Goal: Information Seeking & Learning: Learn about a topic

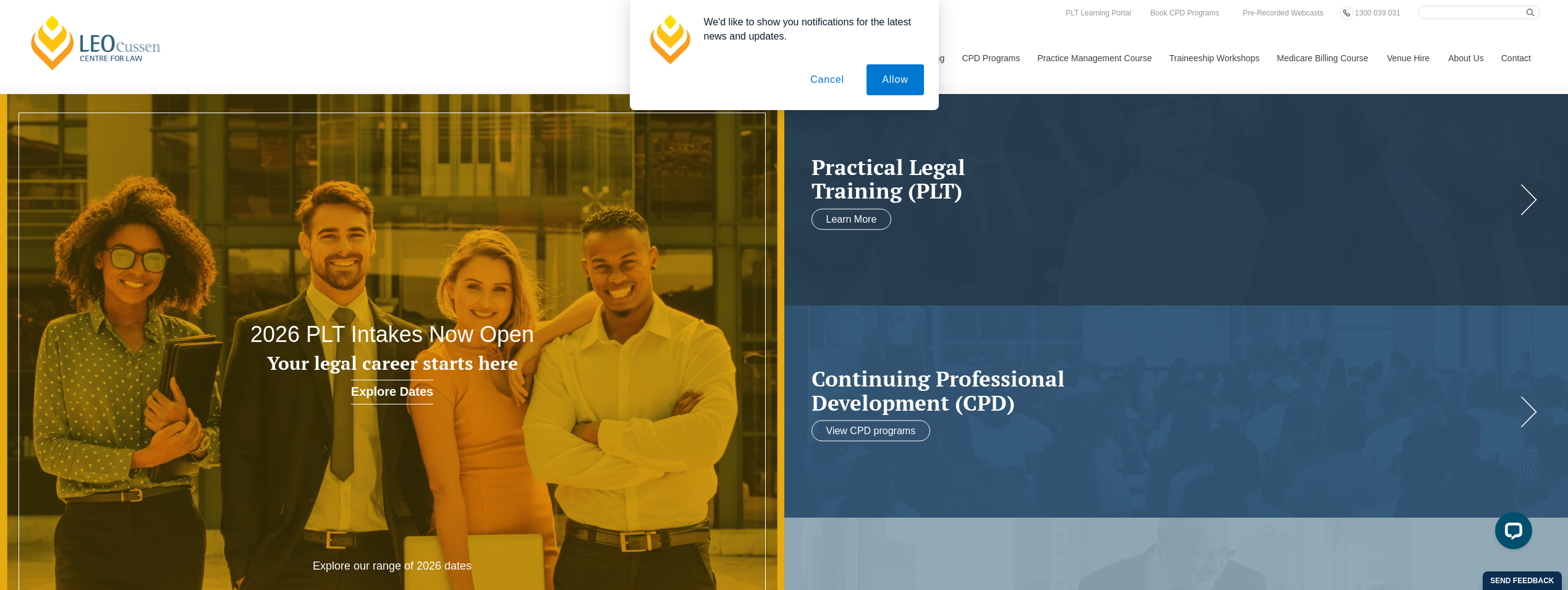
click at [835, 80] on button "Cancel" at bounding box center [827, 80] width 65 height 31
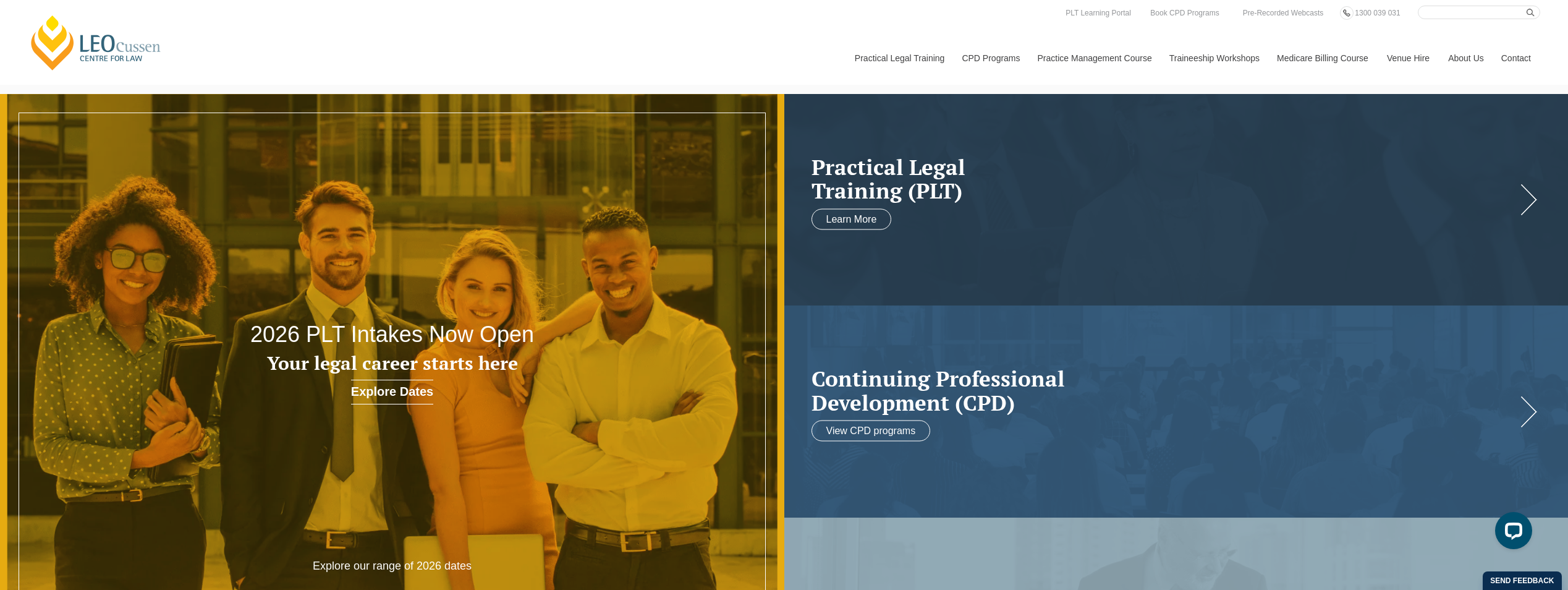
click at [0, 0] on link "By Practice Area of Law" at bounding box center [0, 0] width 0 height 0
click at [0, 0] on icon at bounding box center [0, 0] width 0 height 0
click at [0, 0] on link "View All" at bounding box center [0, 0] width 0 height 0
click at [999, 54] on link "CPD Programs" at bounding box center [989, 58] width 75 height 53
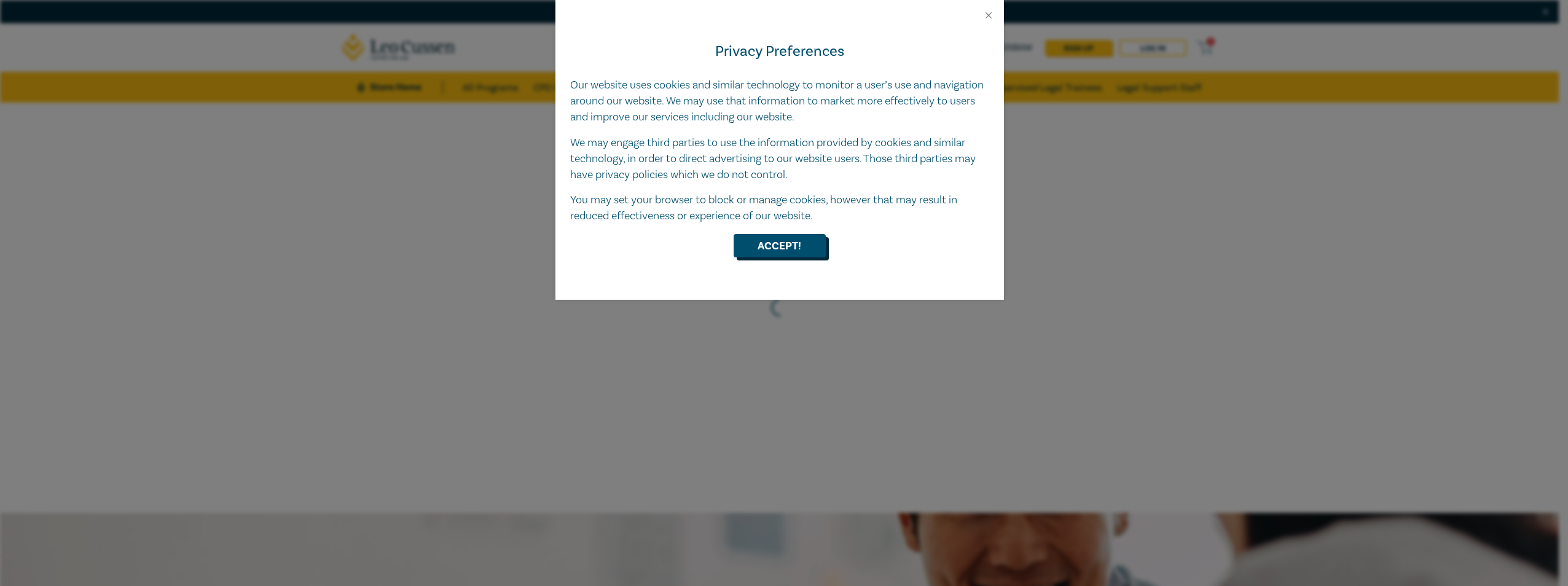
click at [801, 243] on button "Accept!" at bounding box center [780, 246] width 92 height 23
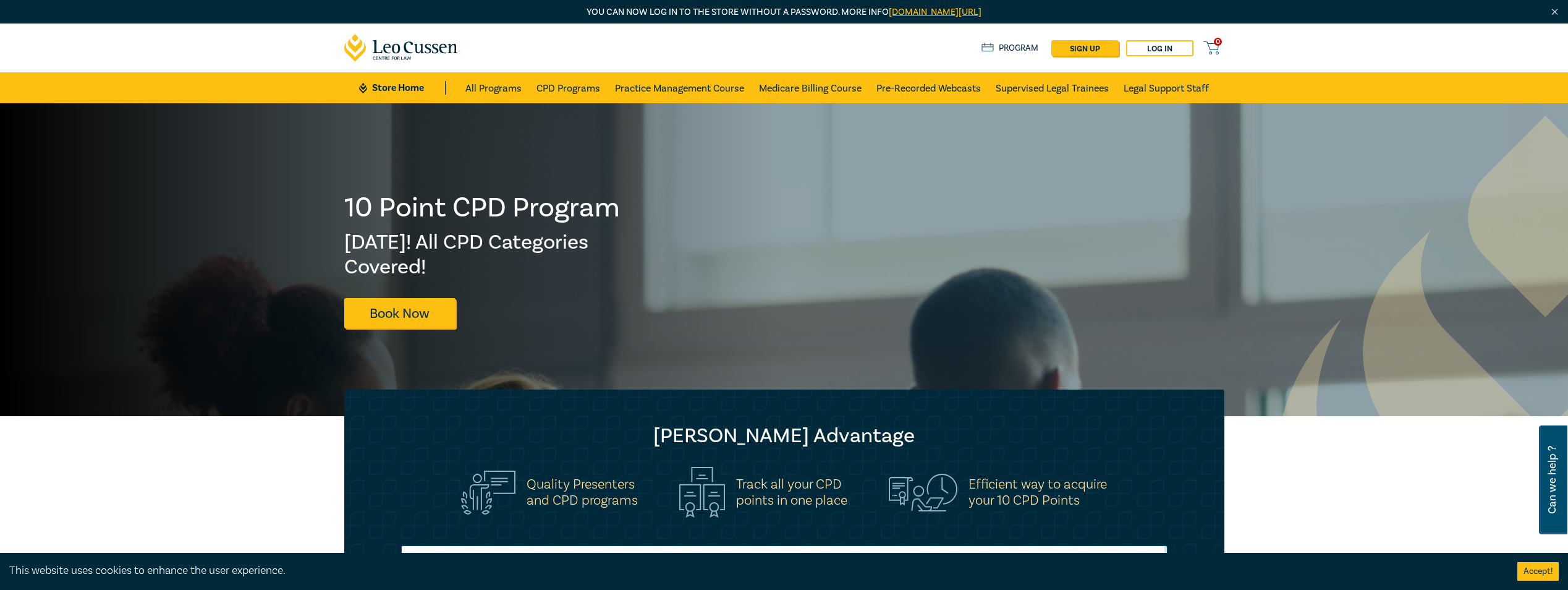
click at [840, 90] on link "Medicare Billing Course" at bounding box center [810, 88] width 103 height 31
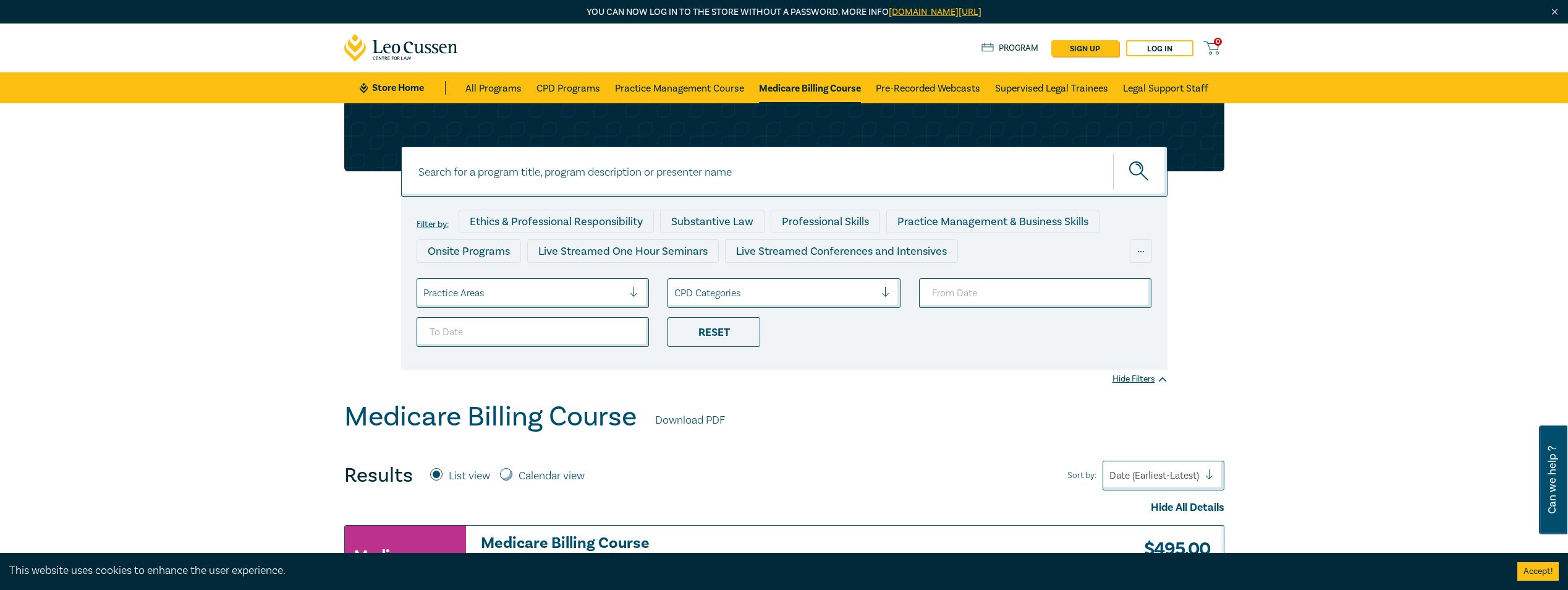
click at [816, 226] on div "Professional Skills" at bounding box center [825, 221] width 109 height 23
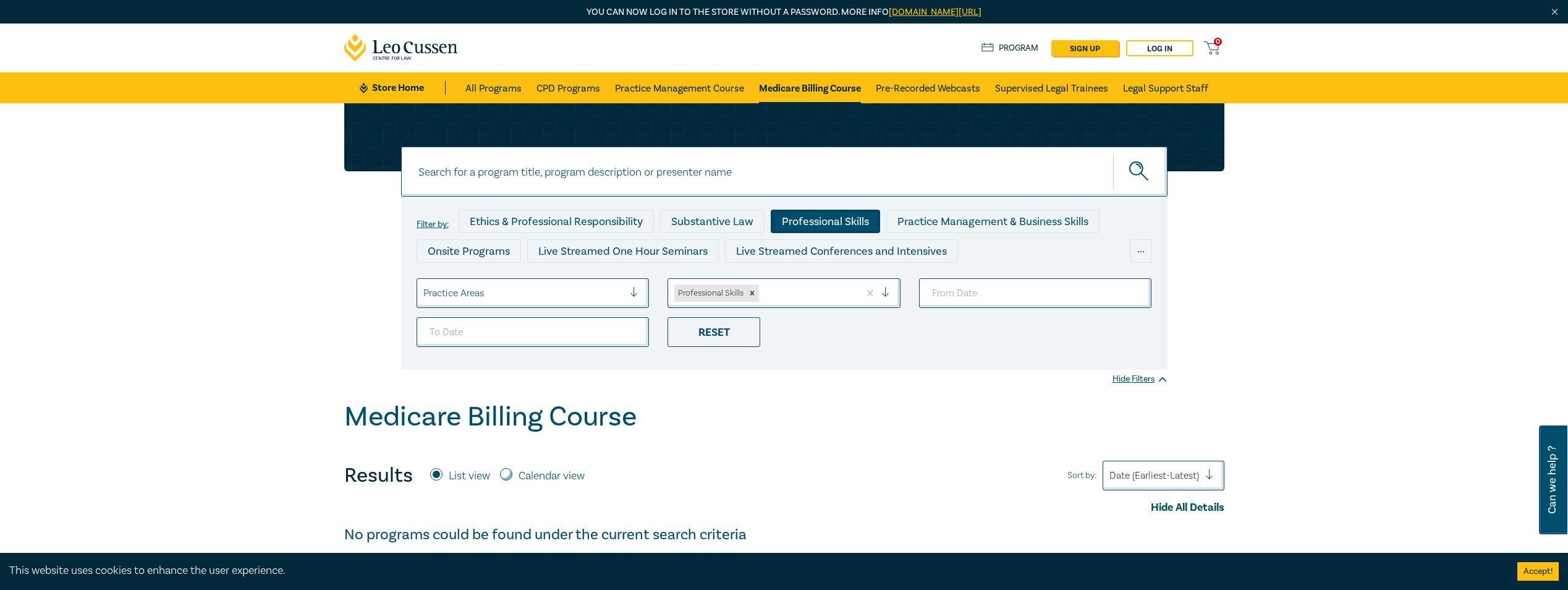
click at [509, 86] on link "All Programs" at bounding box center [493, 88] width 56 height 31
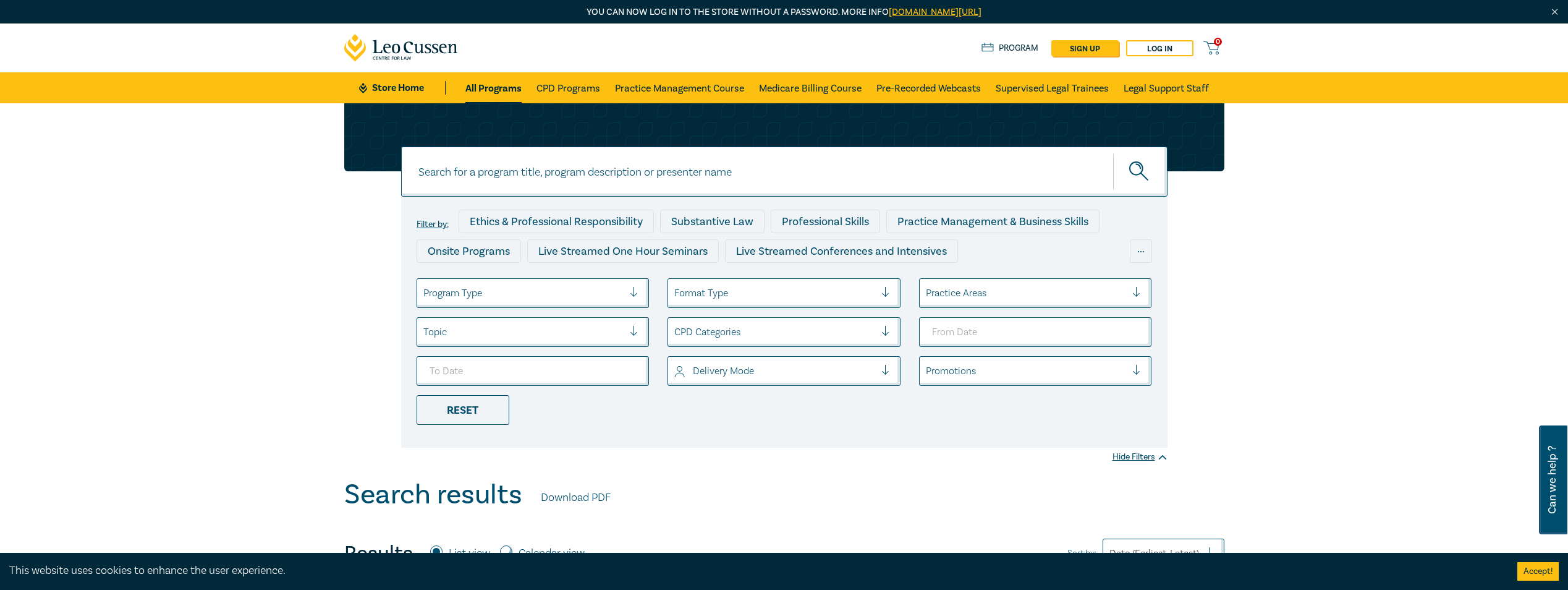
click at [952, 82] on link "Pre-Recorded Webcasts" at bounding box center [929, 88] width 105 height 31
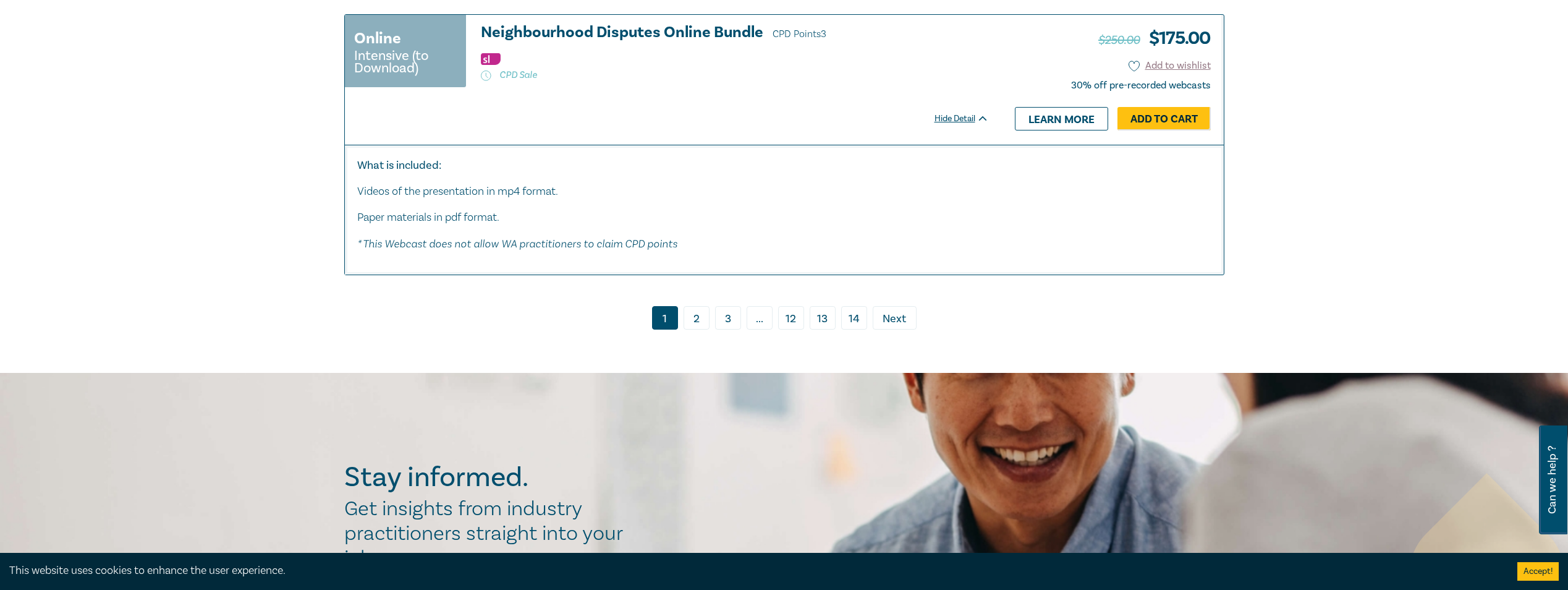
scroll to position [6861, 0]
click at [692, 324] on link "2" at bounding box center [696, 316] width 26 height 23
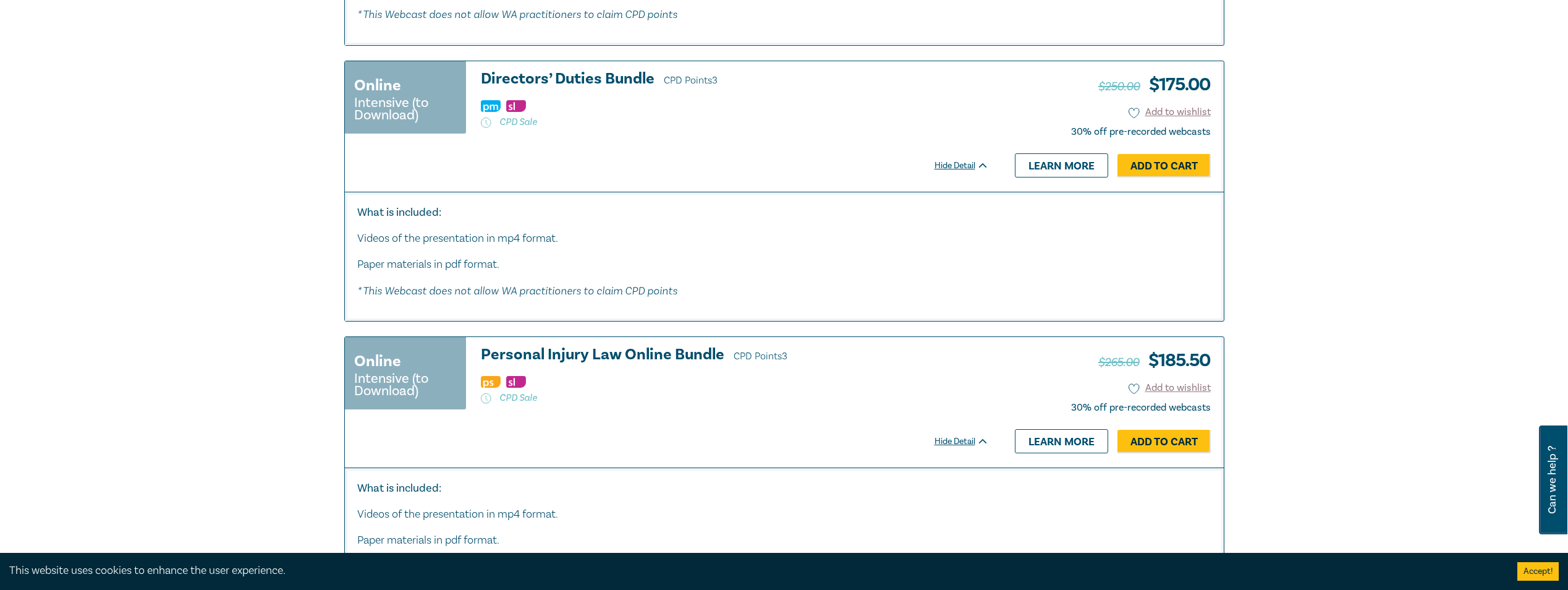
scroll to position [3091, 0]
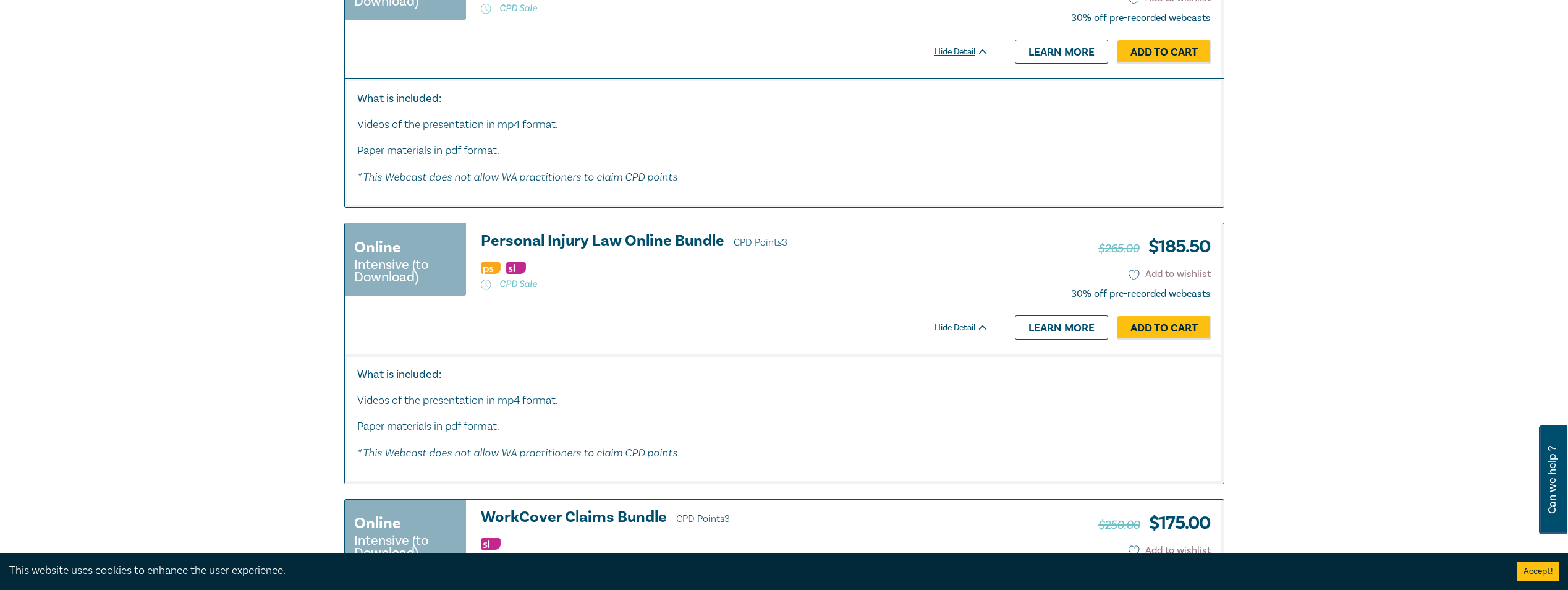
click at [690, 236] on h3 "Personal Injury Law Online Bundle CPD Points 3" at bounding box center [734, 241] width 508 height 19
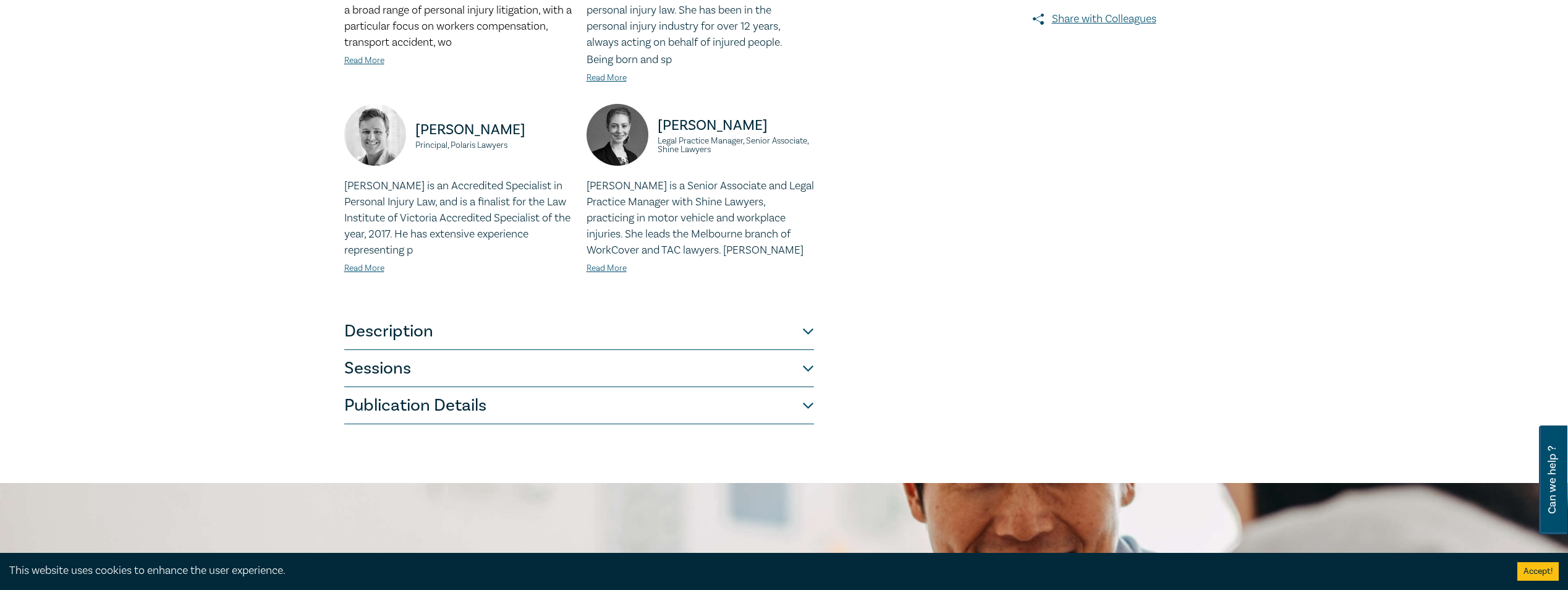
scroll to position [433, 0]
click at [573, 324] on button "Description" at bounding box center [579, 330] width 470 height 37
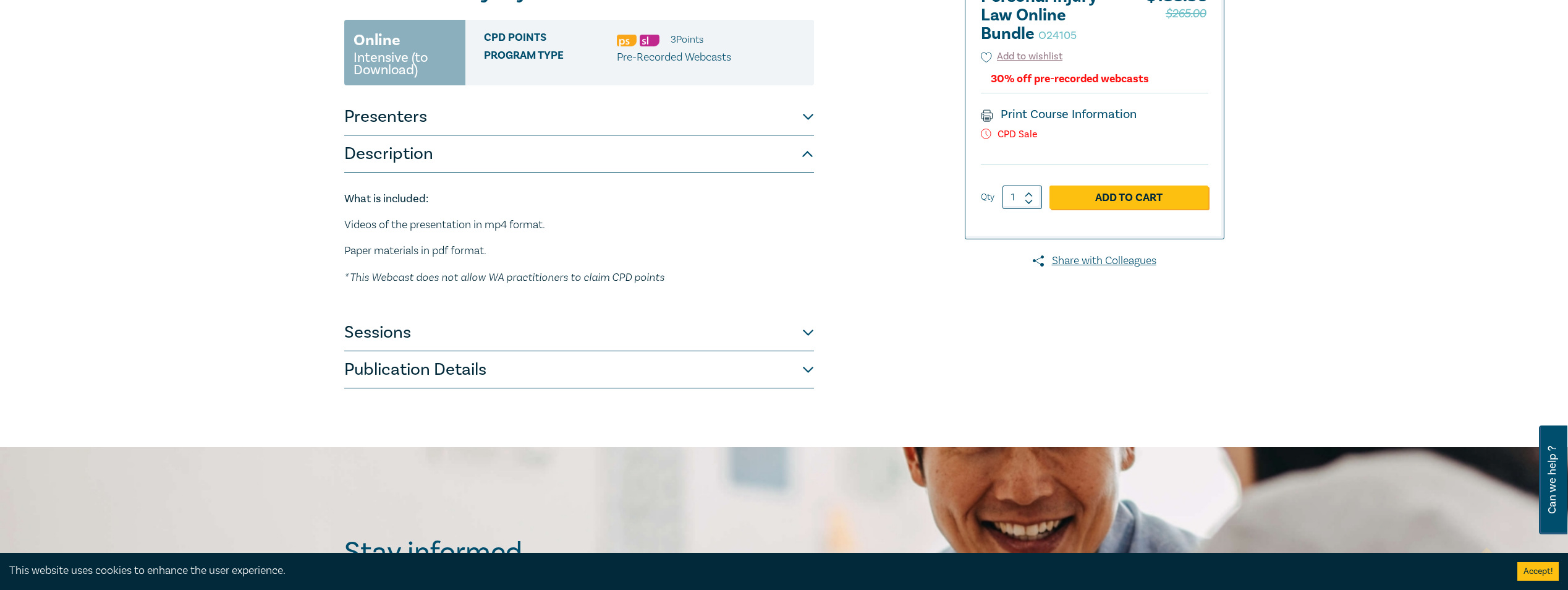
scroll to position [185, 0]
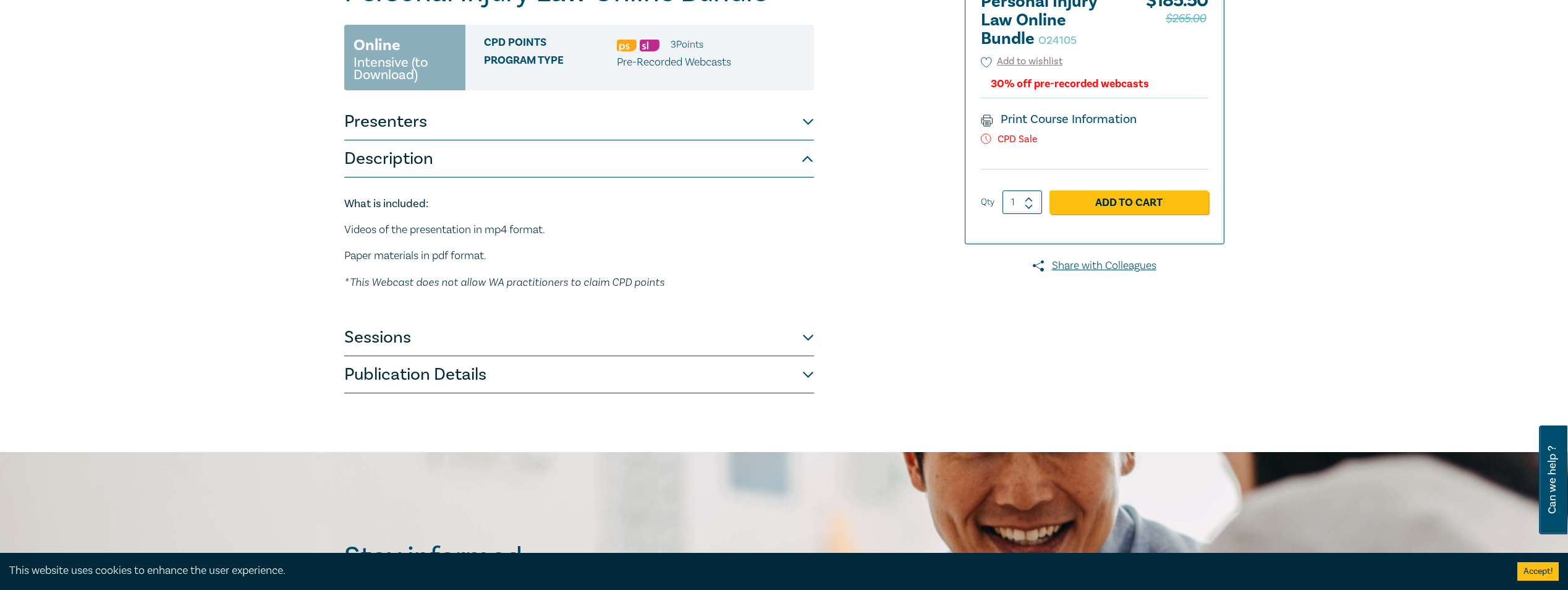
click at [649, 342] on button "Sessions" at bounding box center [579, 337] width 470 height 37
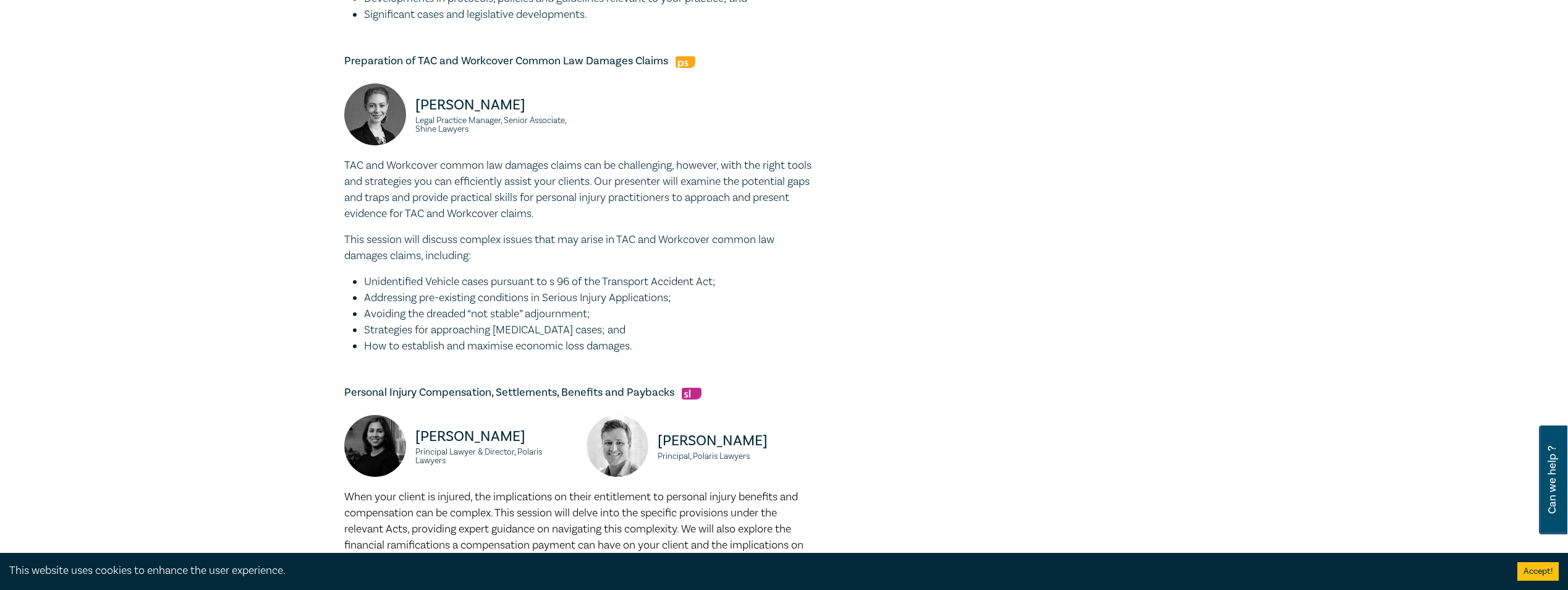
scroll to position [309, 0]
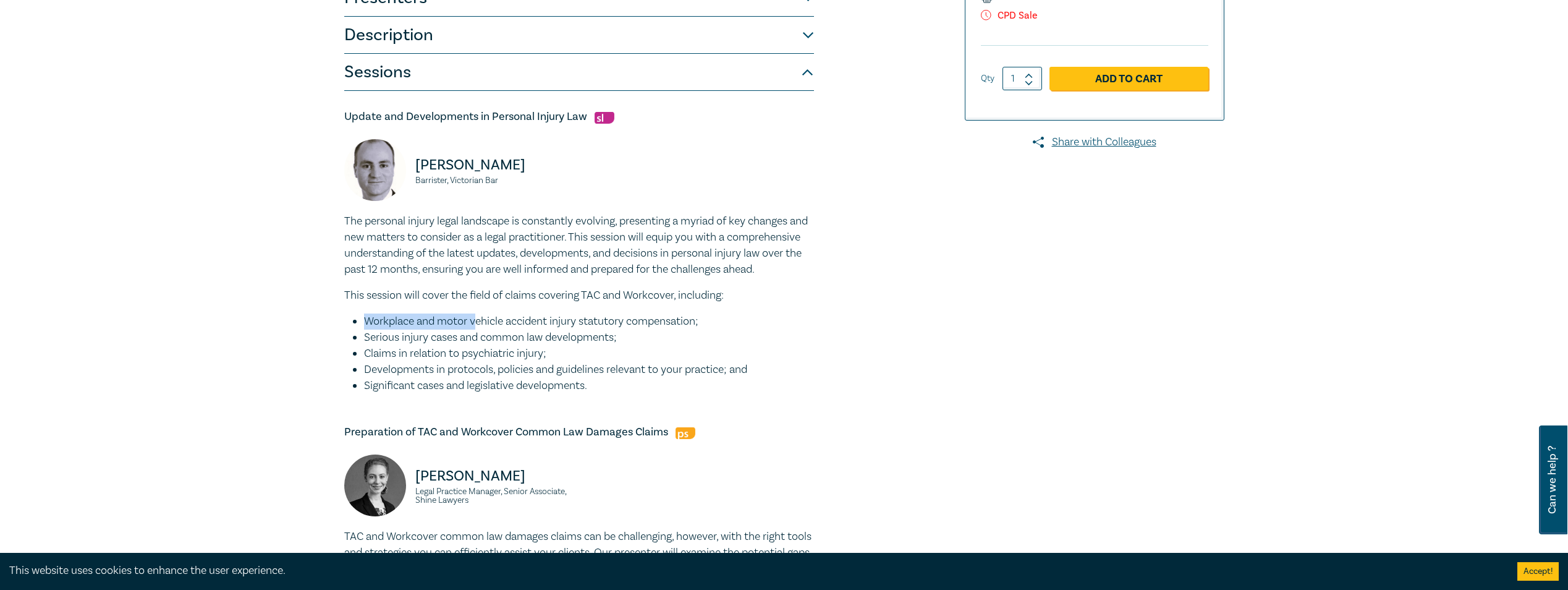
drag, startPoint x: 360, startPoint y: 341, endPoint x: 474, endPoint y: 335, distance: 114.2
click at [474, 335] on ul "Workplace and motor vehicle accident injury statutory compensation; Serious inj…" at bounding box center [579, 353] width 470 height 80
click at [477, 330] on li "Workplace and motor vehicle accident injury statutory compensation;" at bounding box center [589, 322] width 450 height 16
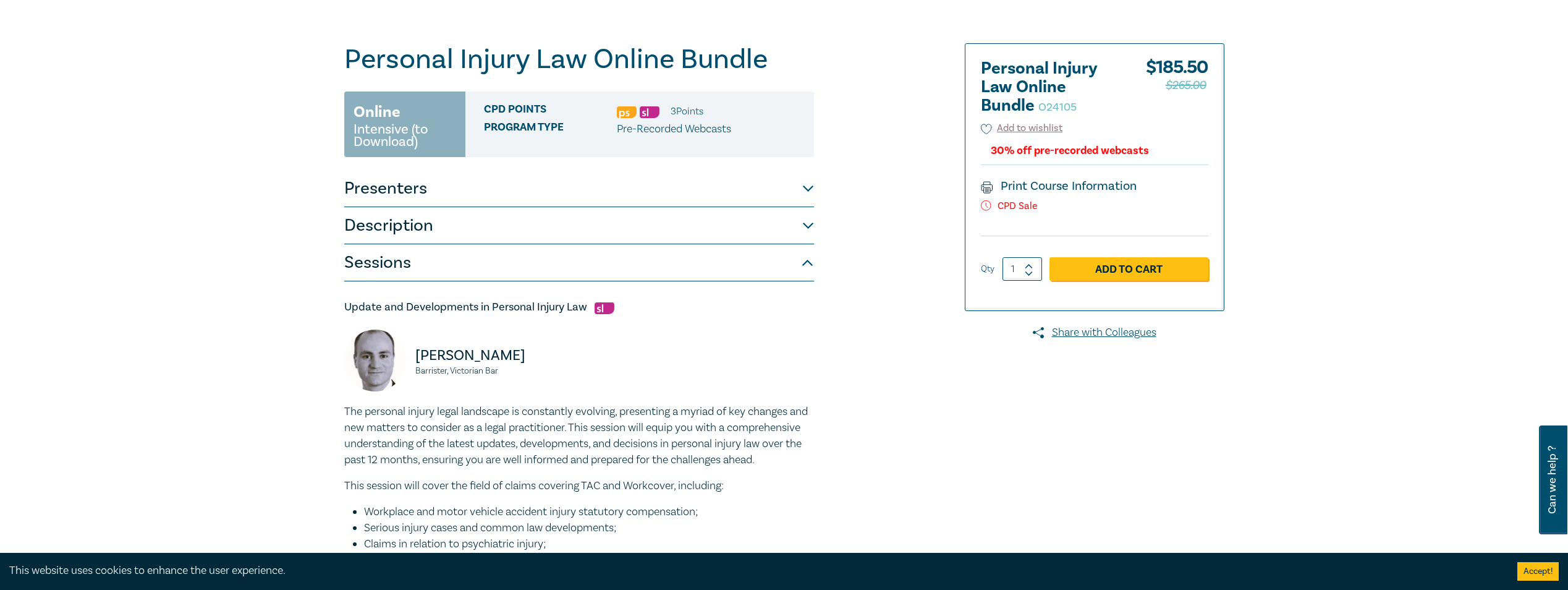
scroll to position [61, 0]
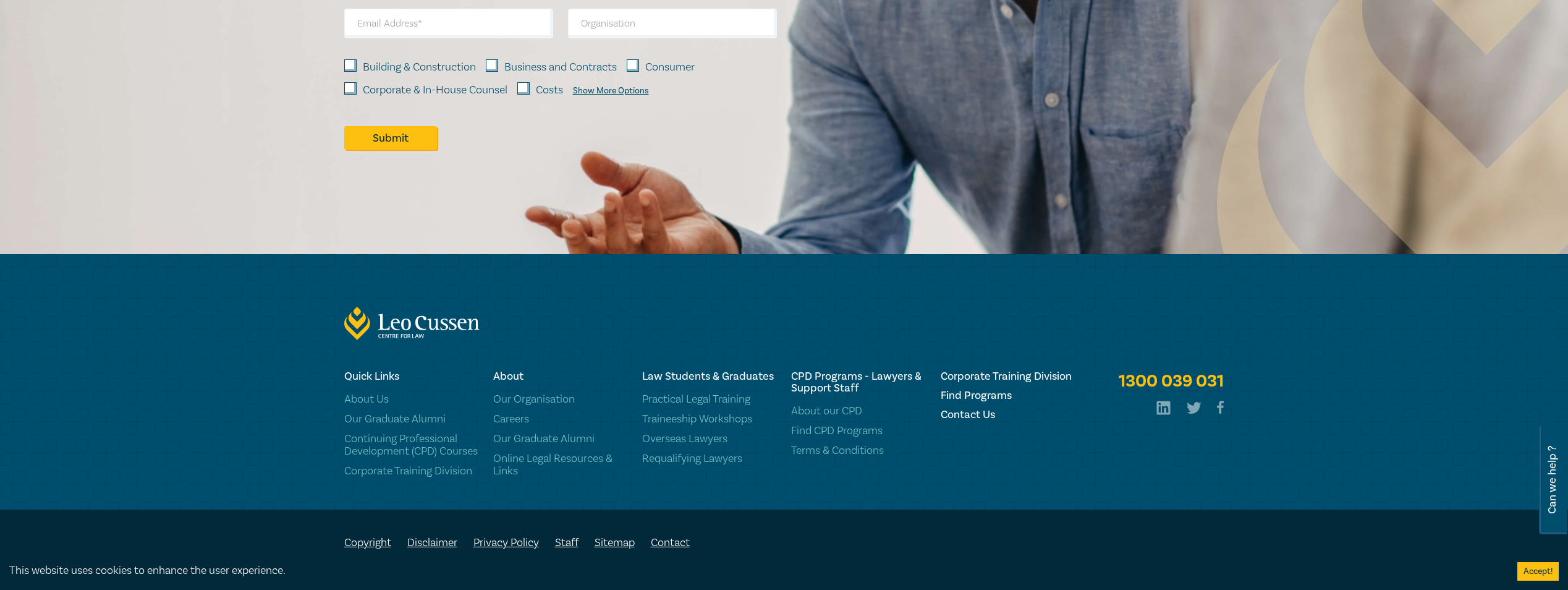
scroll to position [6572, 0]
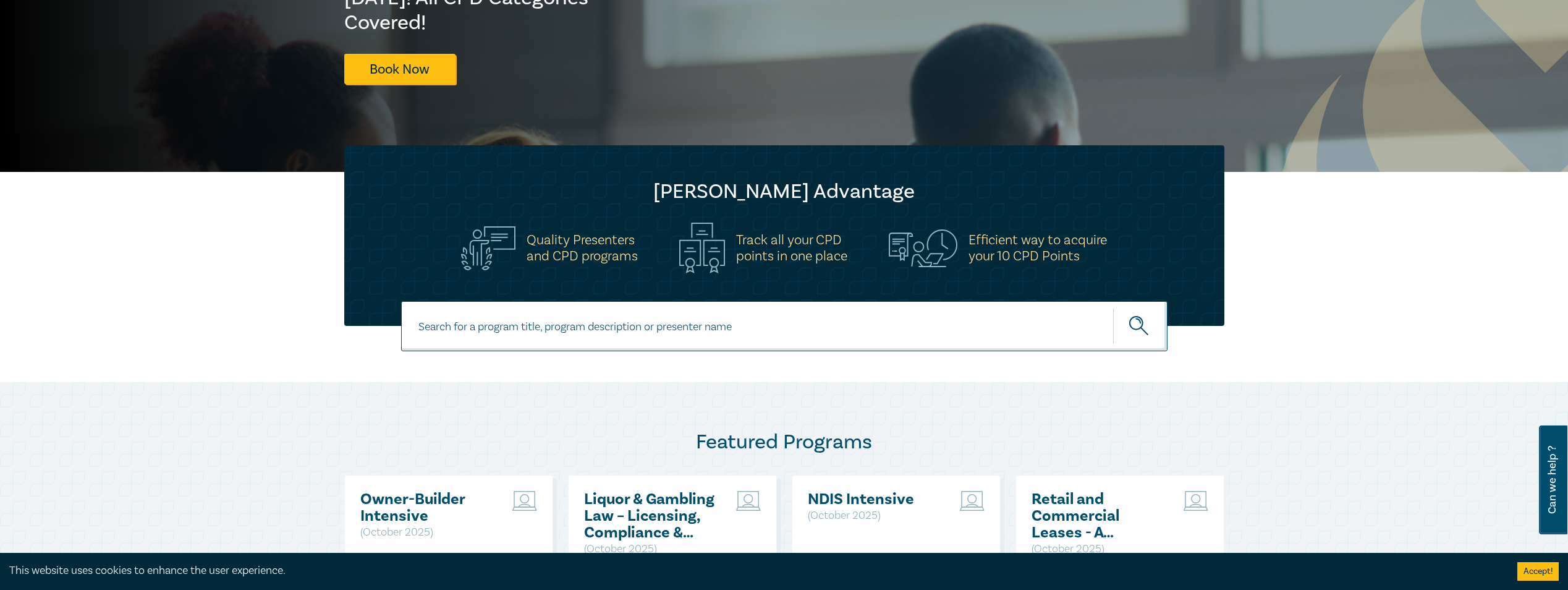
scroll to position [248, 0]
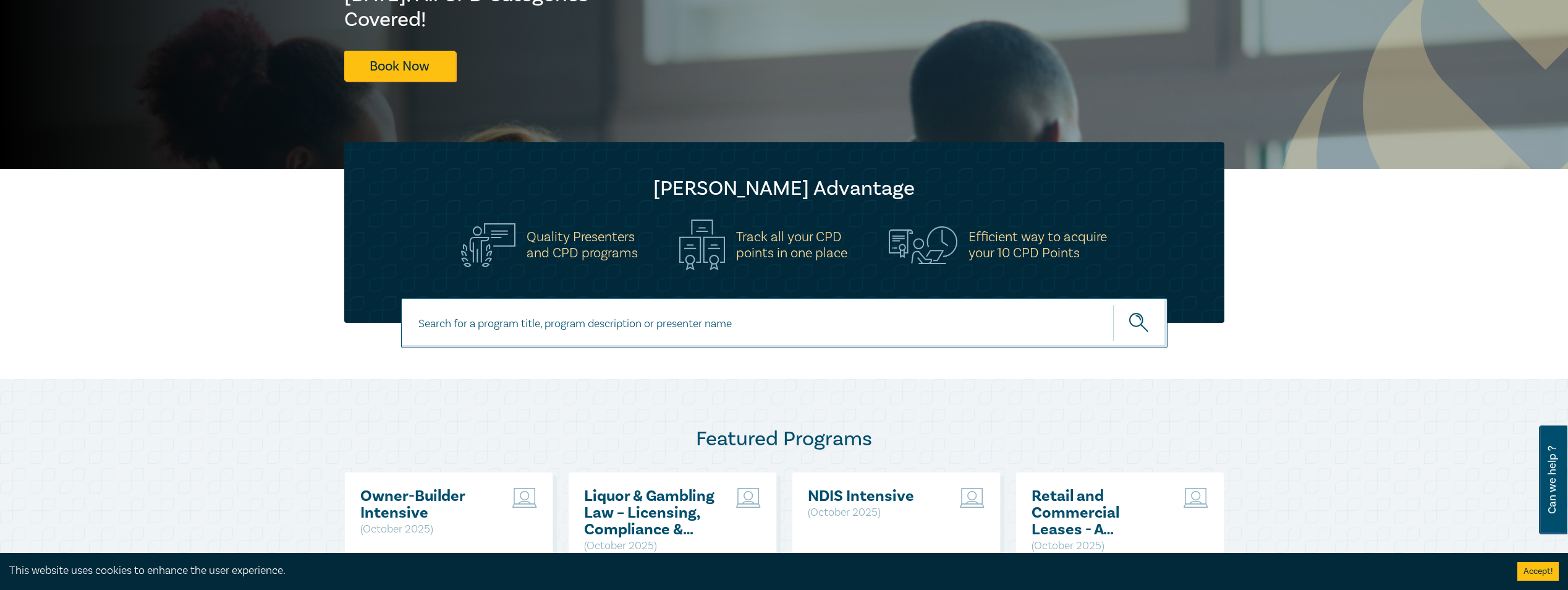
click at [753, 320] on input at bounding box center [784, 323] width 766 height 50
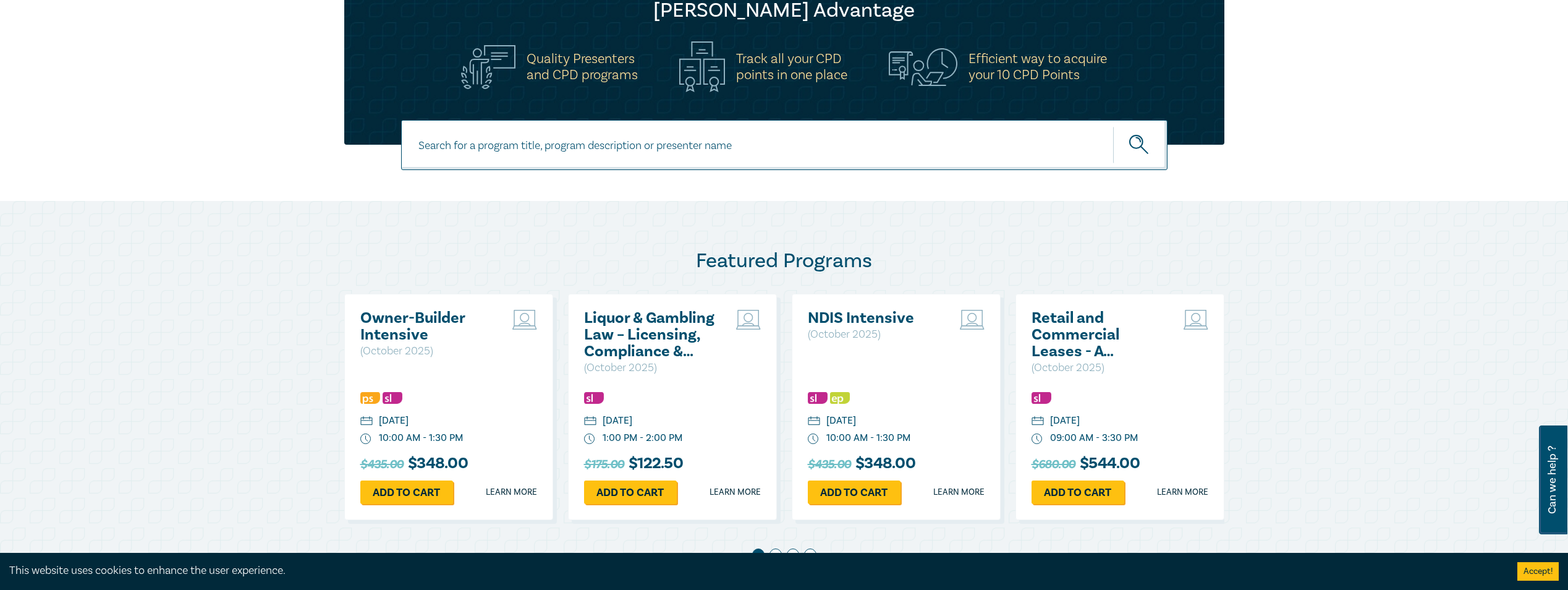
scroll to position [557, 0]
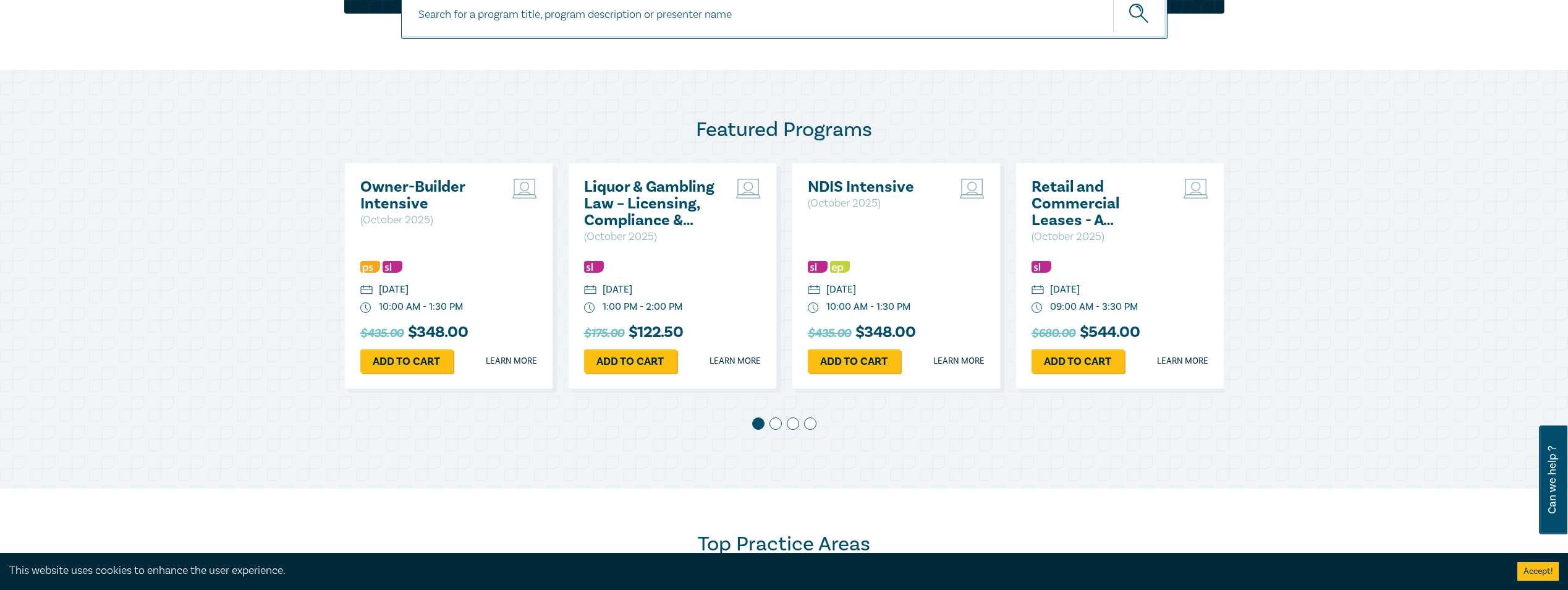
click at [775, 424] on span at bounding box center [776, 424] width 13 height 13
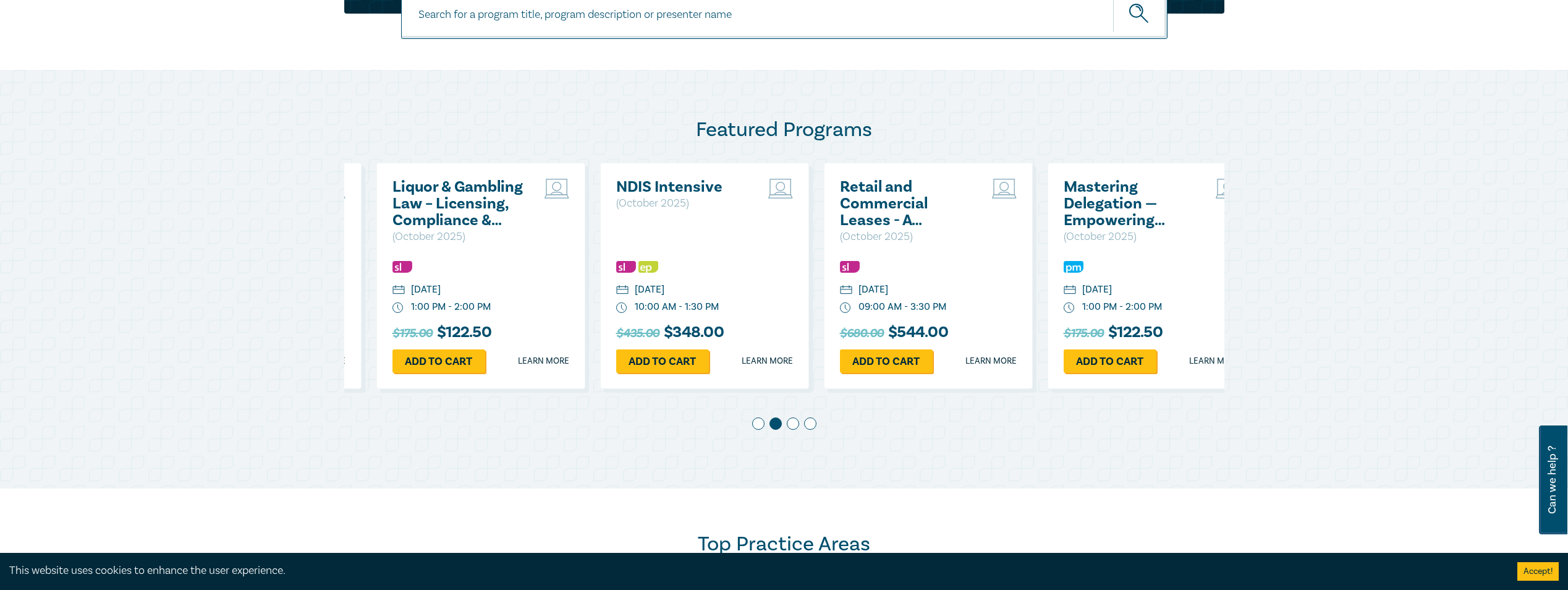
scroll to position [0, 224]
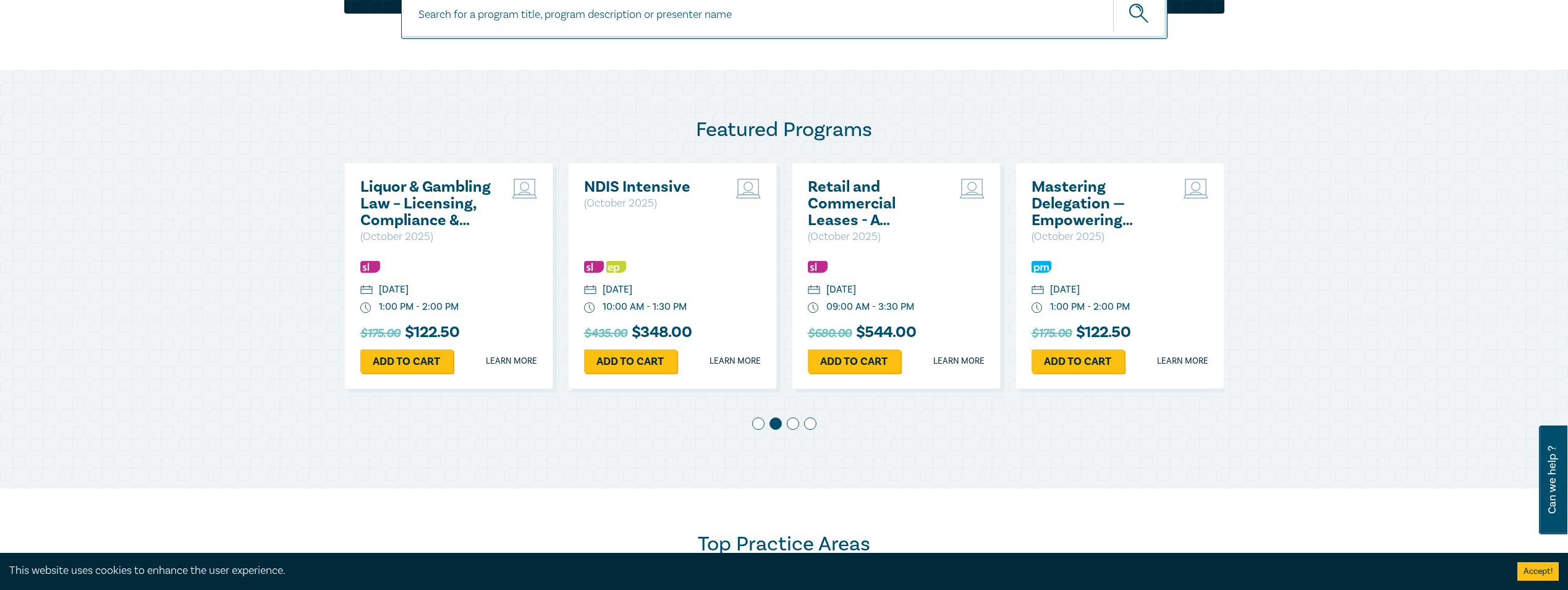
click at [795, 425] on span at bounding box center [793, 424] width 13 height 13
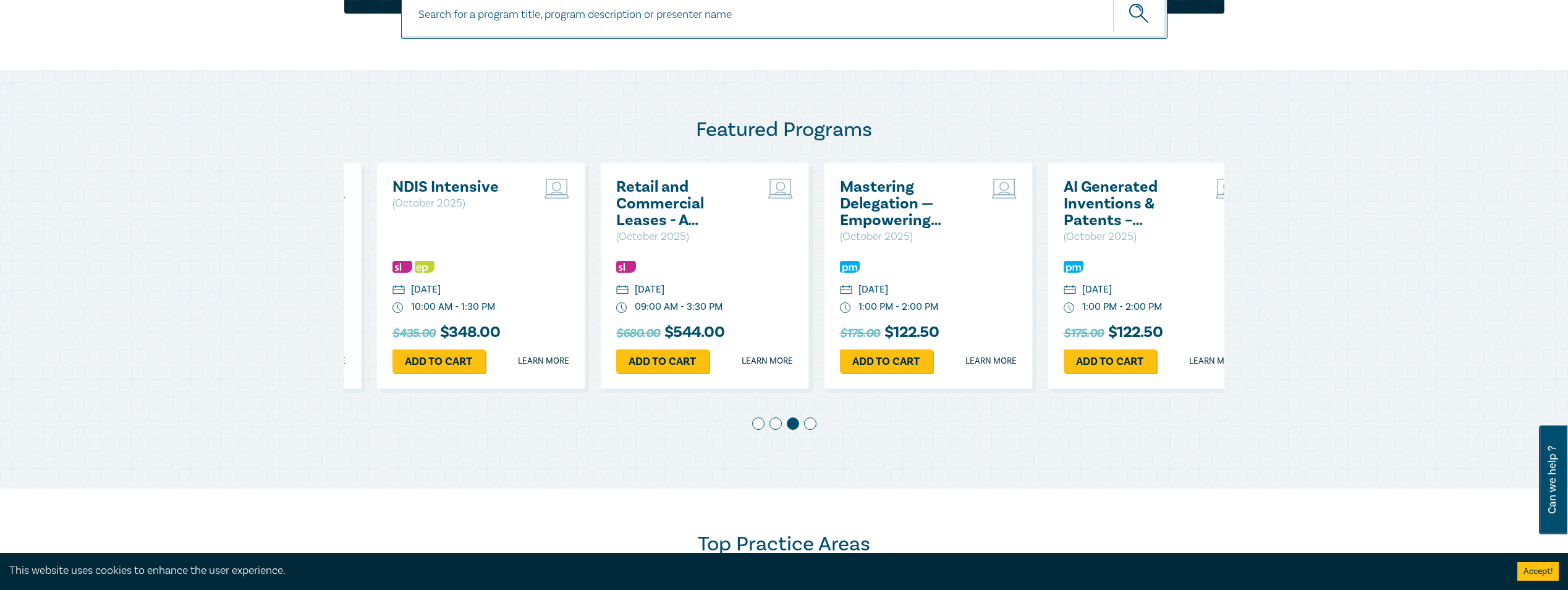
scroll to position [0, 447]
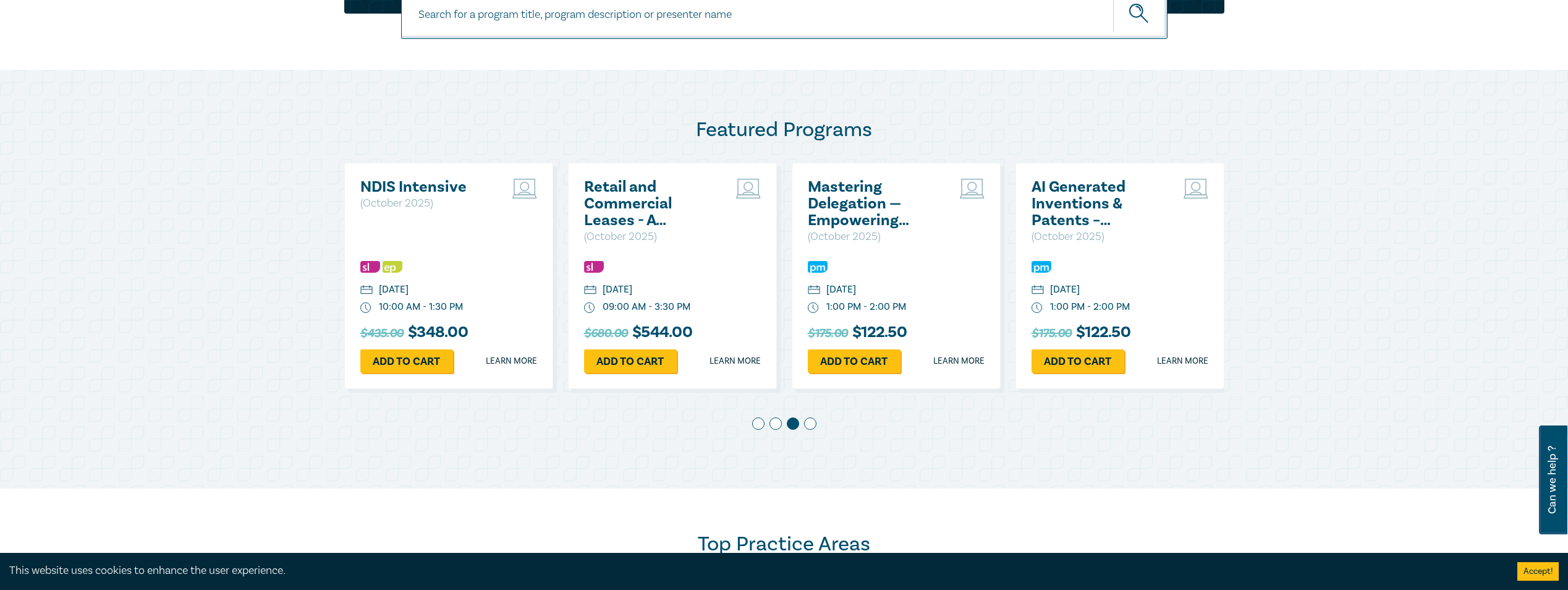
click at [813, 422] on span at bounding box center [810, 424] width 13 height 13
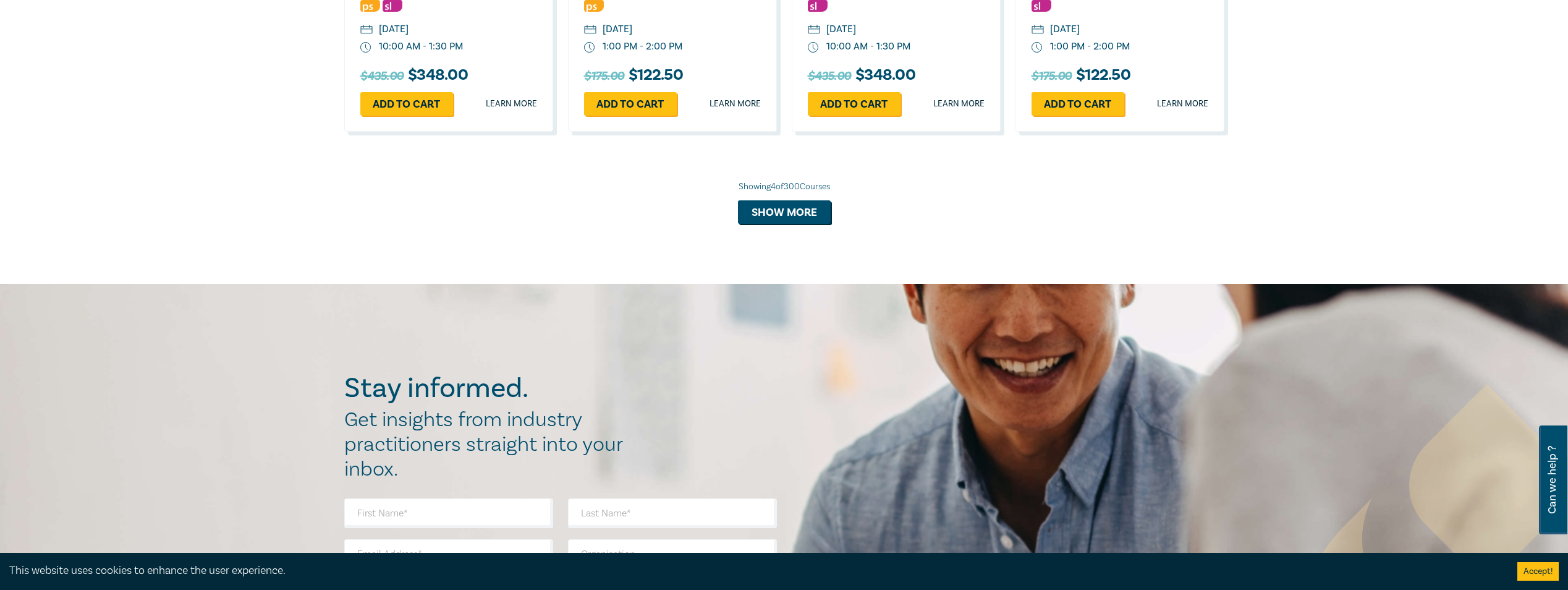
scroll to position [1421, 0]
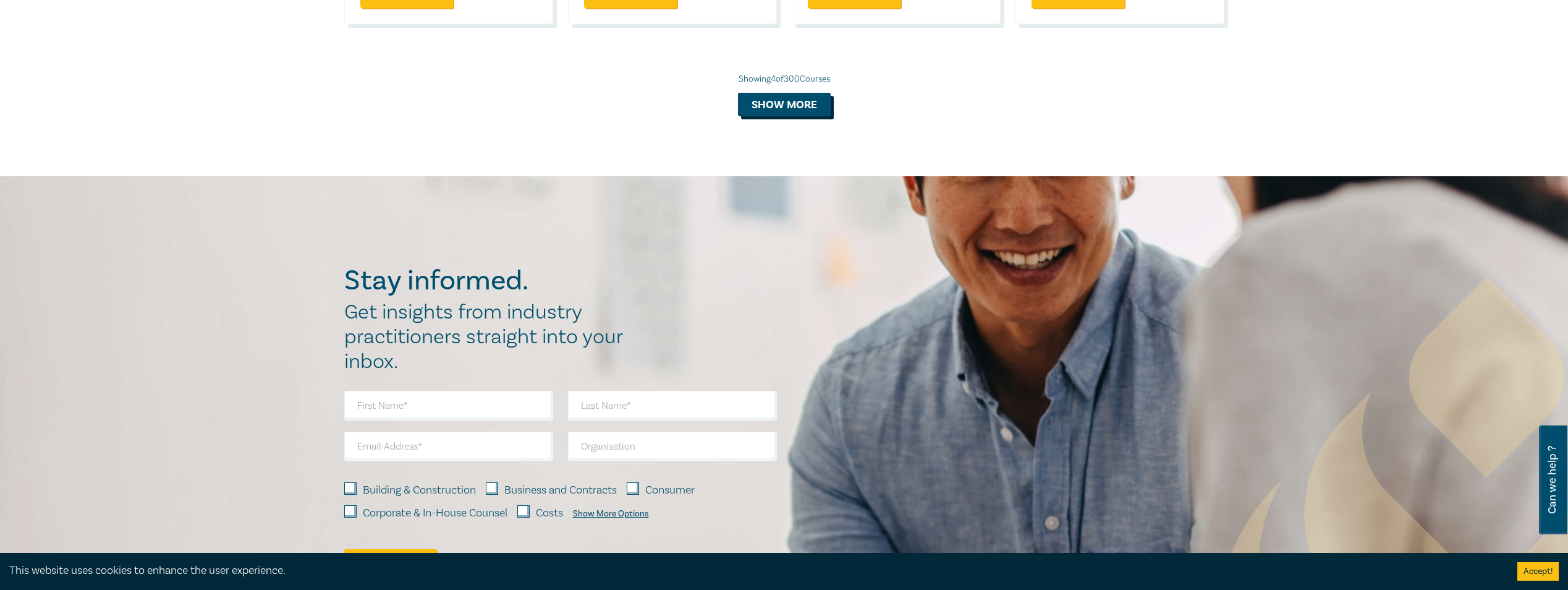
click at [822, 110] on button "Show more" at bounding box center [784, 105] width 93 height 23
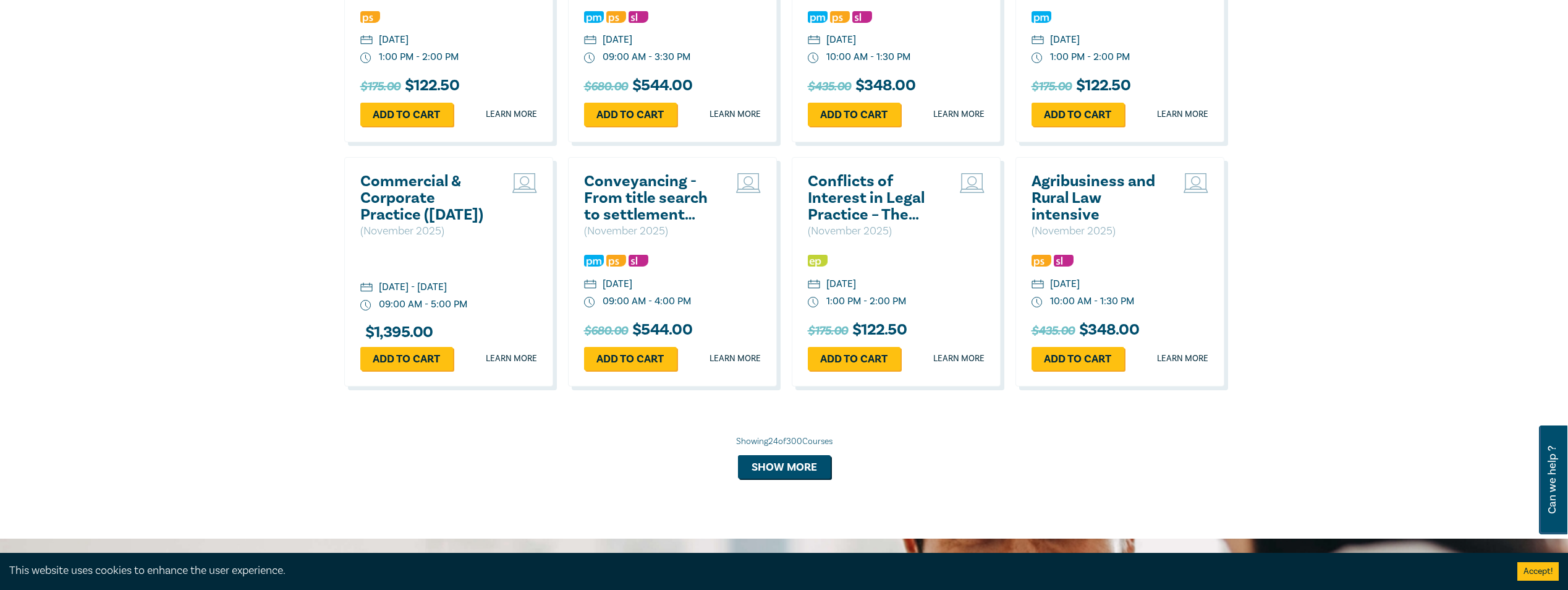
scroll to position [2287, 0]
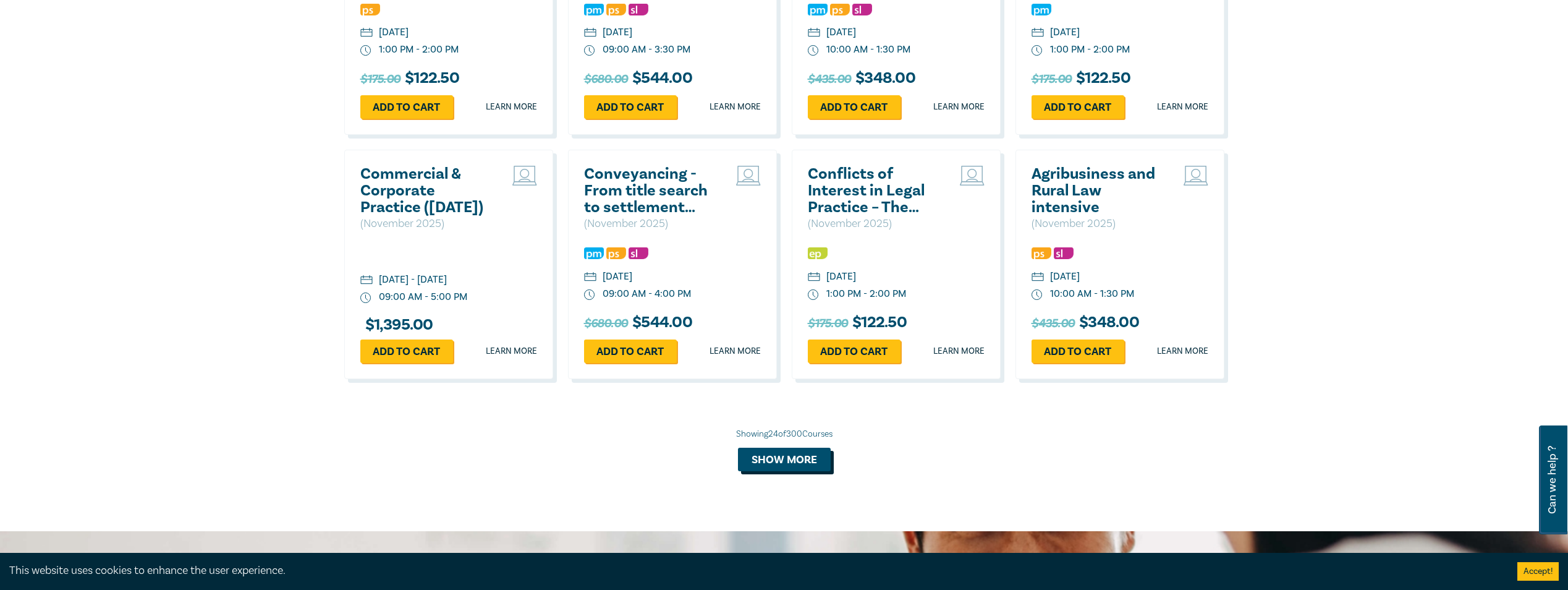
click at [778, 471] on button "Show more" at bounding box center [784, 459] width 93 height 23
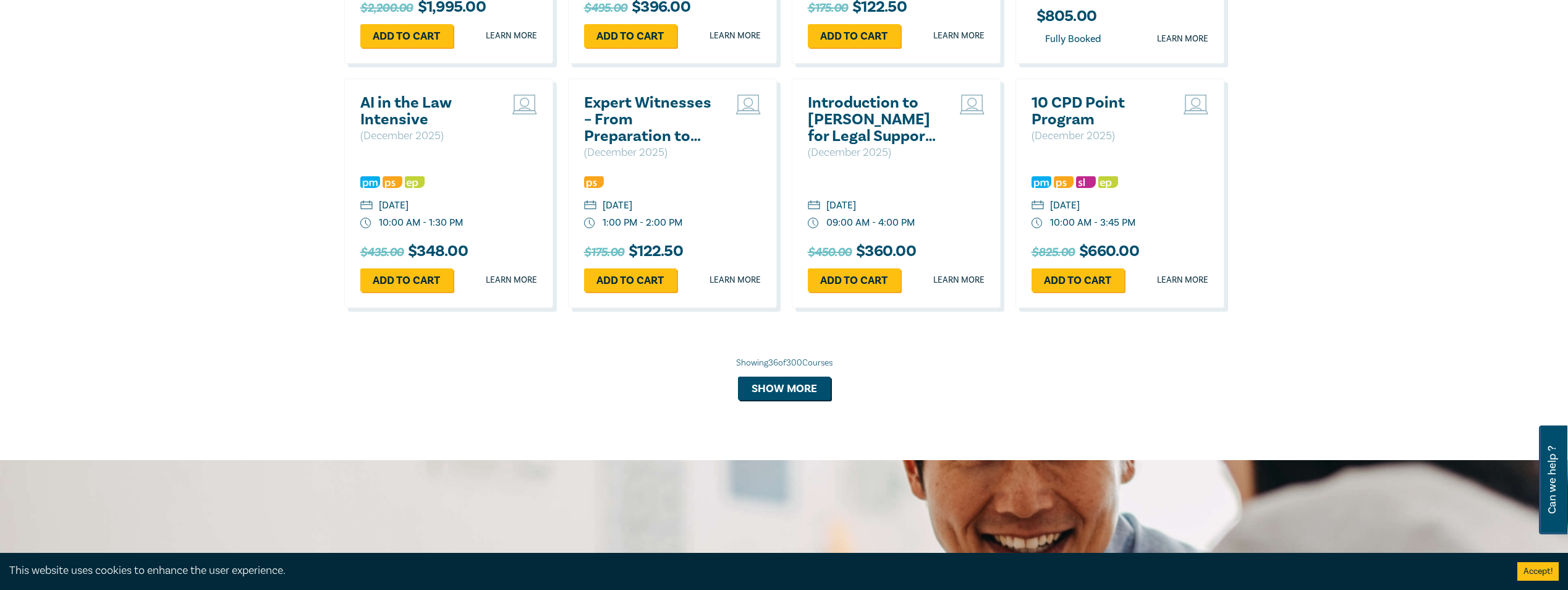
scroll to position [3152, 0]
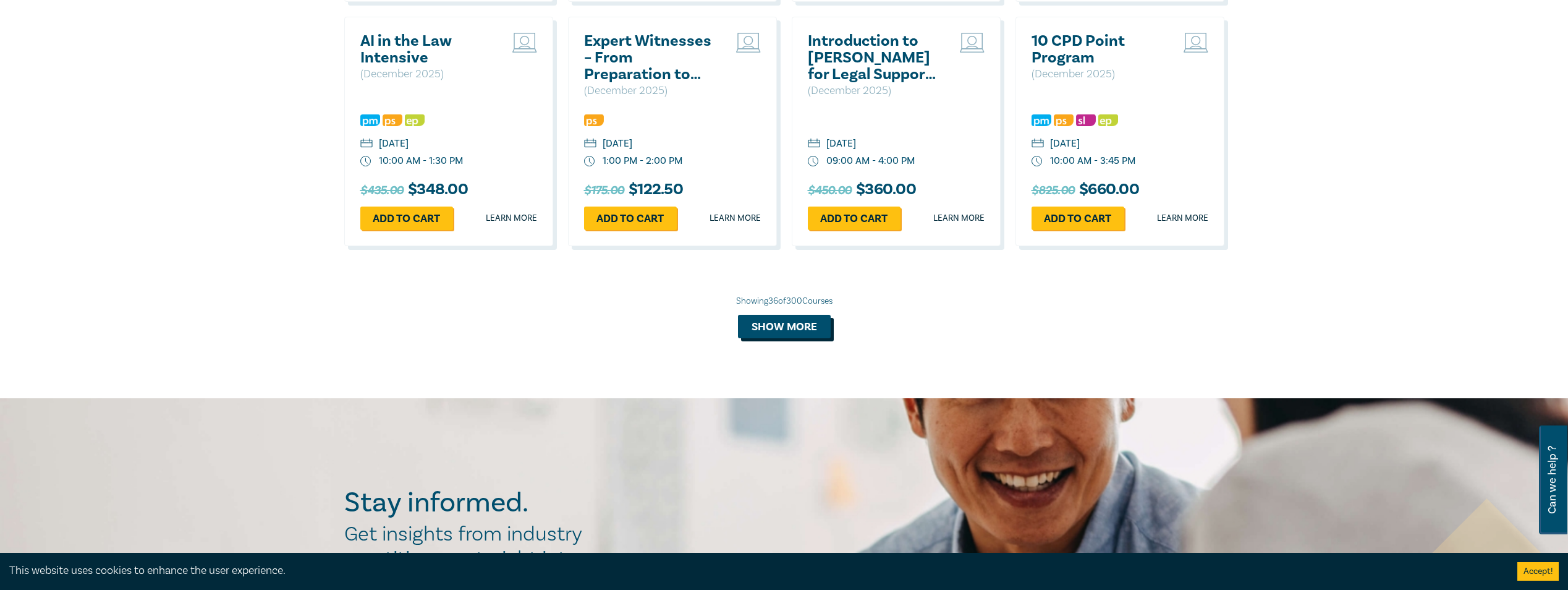
click at [742, 338] on button "Show more" at bounding box center [784, 326] width 93 height 23
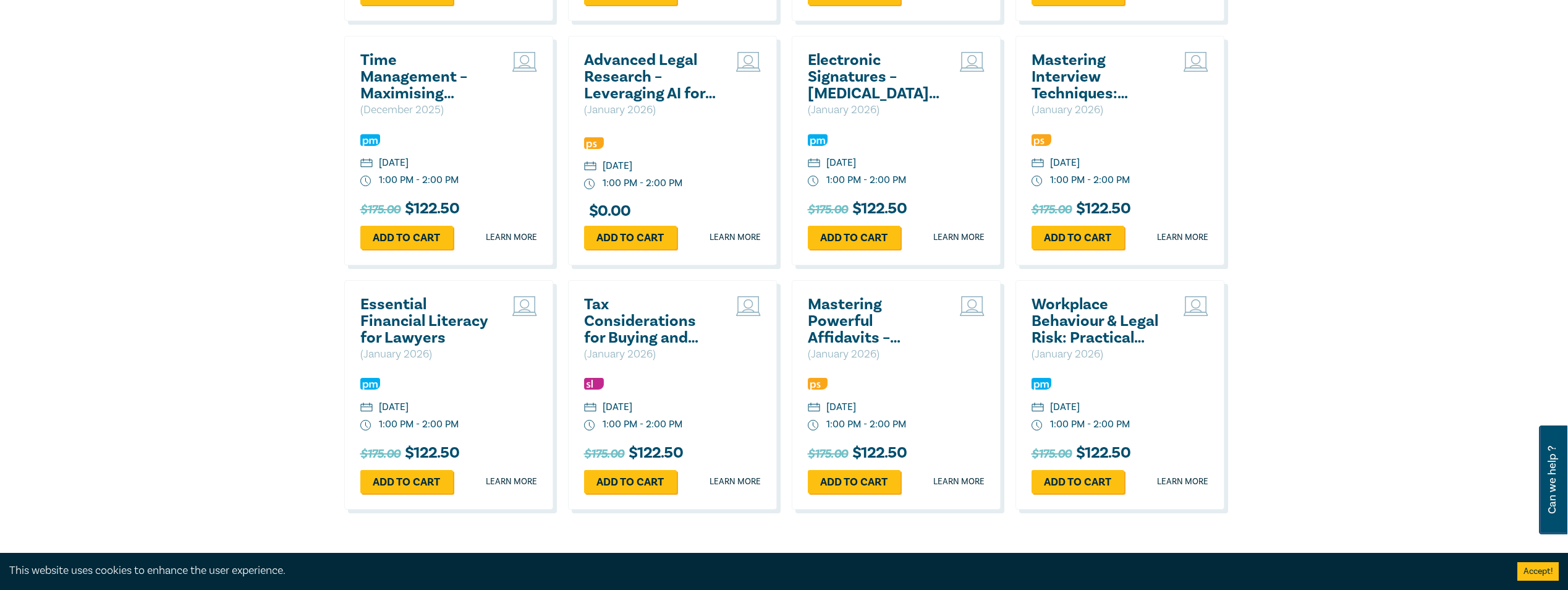
scroll to position [3709, 0]
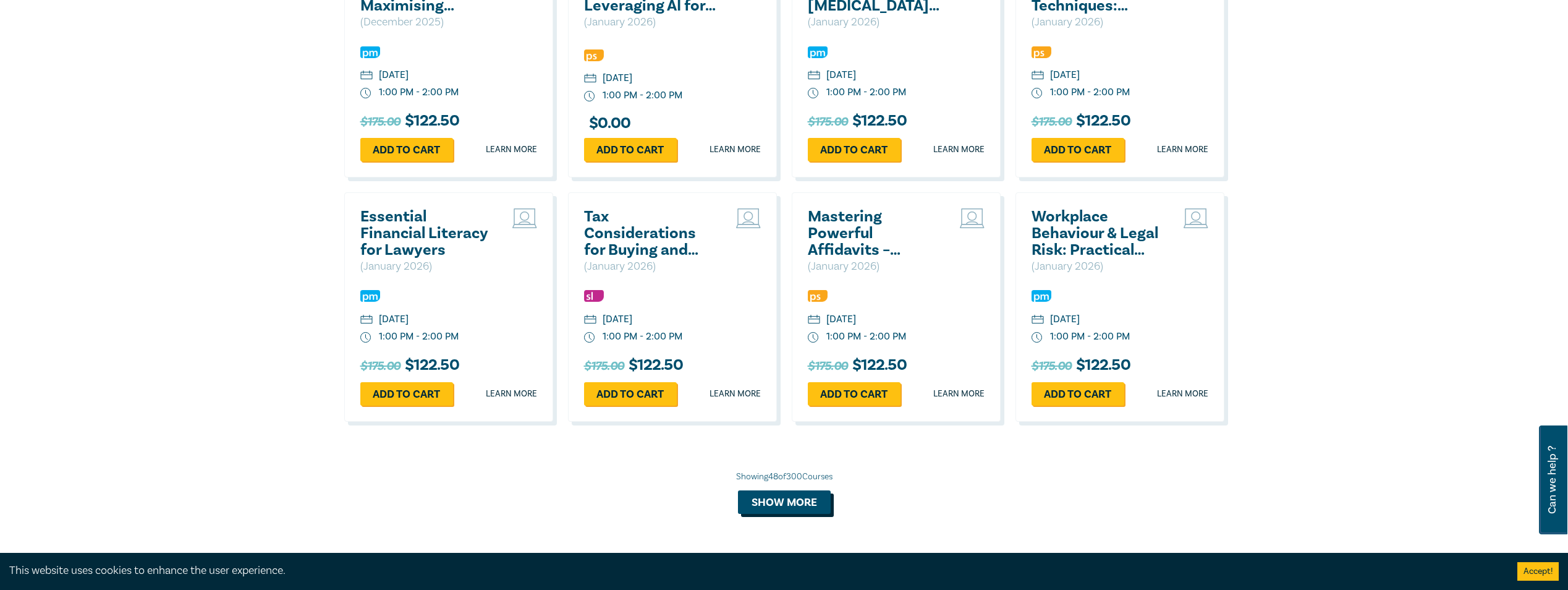
click at [783, 514] on button "Show more" at bounding box center [784, 502] width 93 height 23
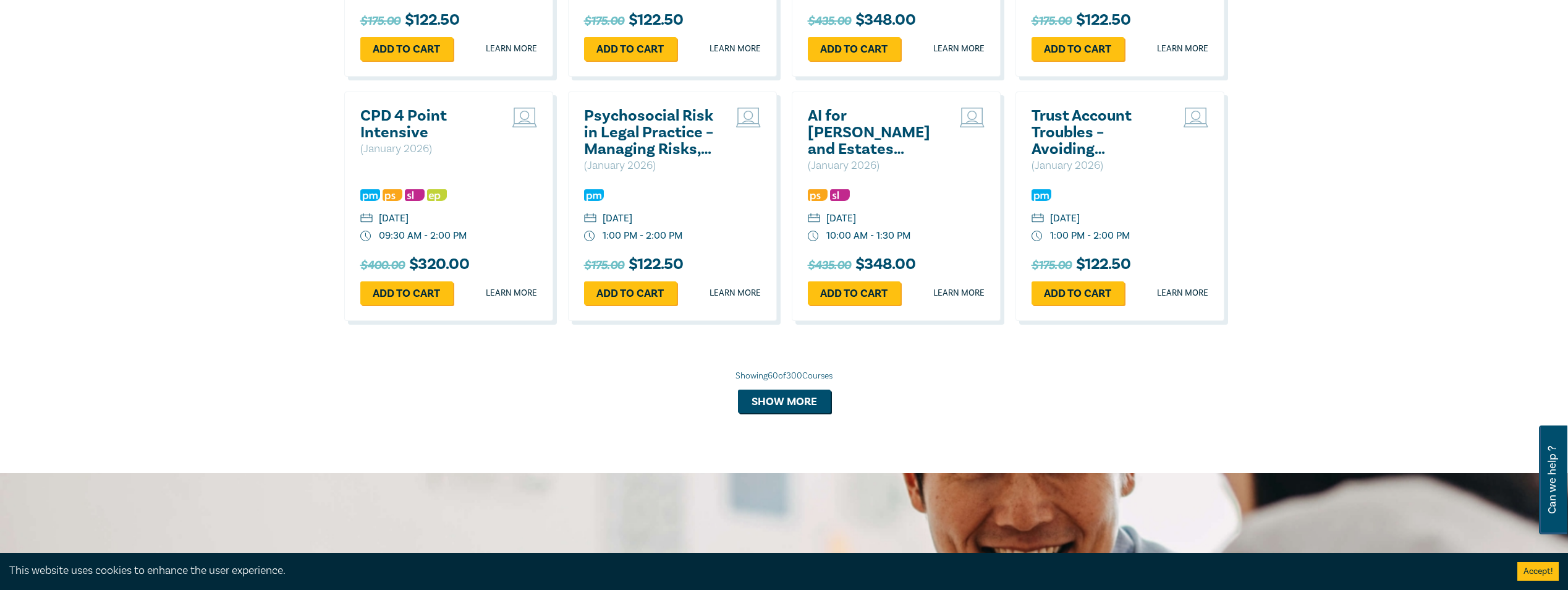
scroll to position [4512, 0]
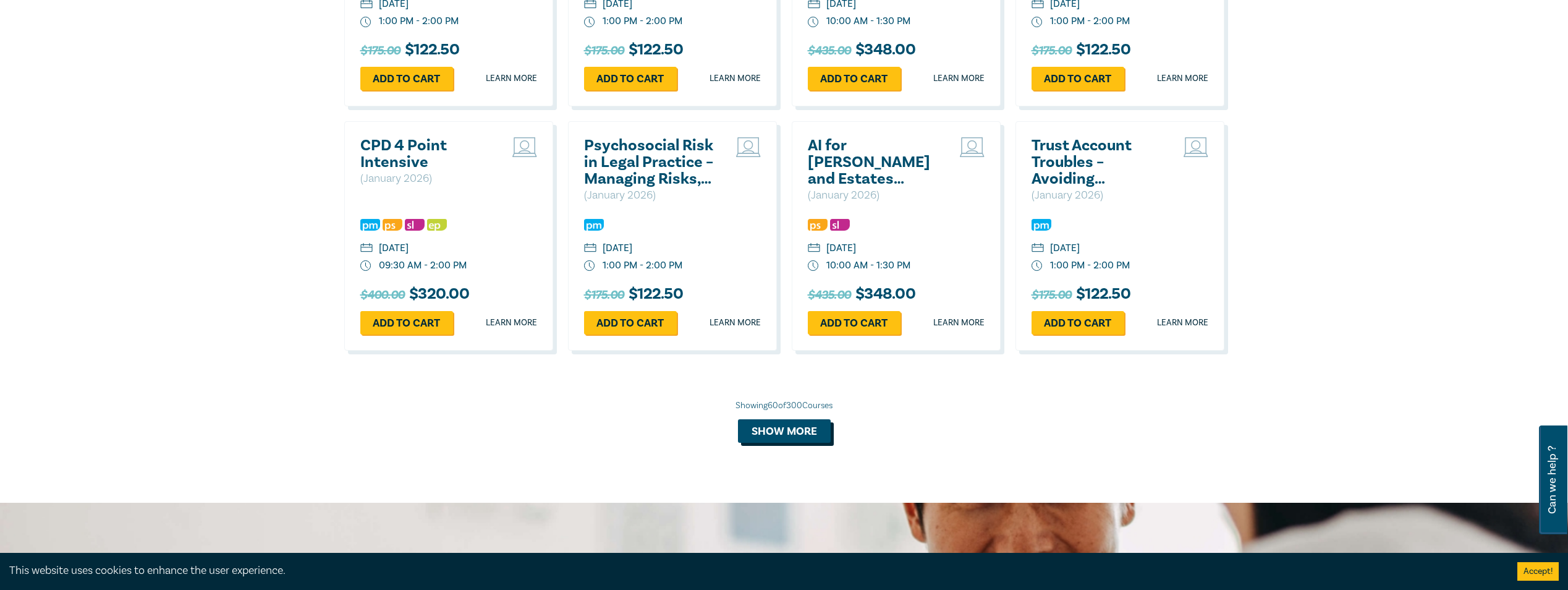
click at [809, 443] on button "Show more" at bounding box center [784, 431] width 93 height 23
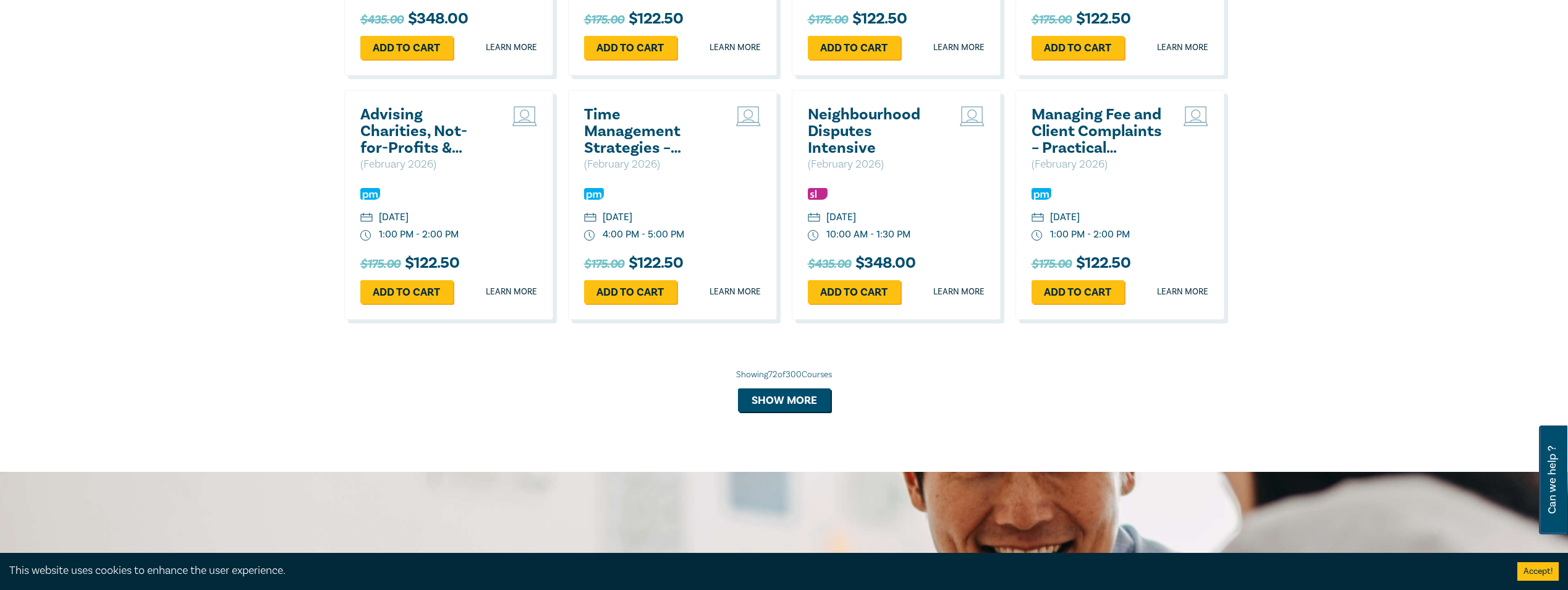
scroll to position [5315, 0]
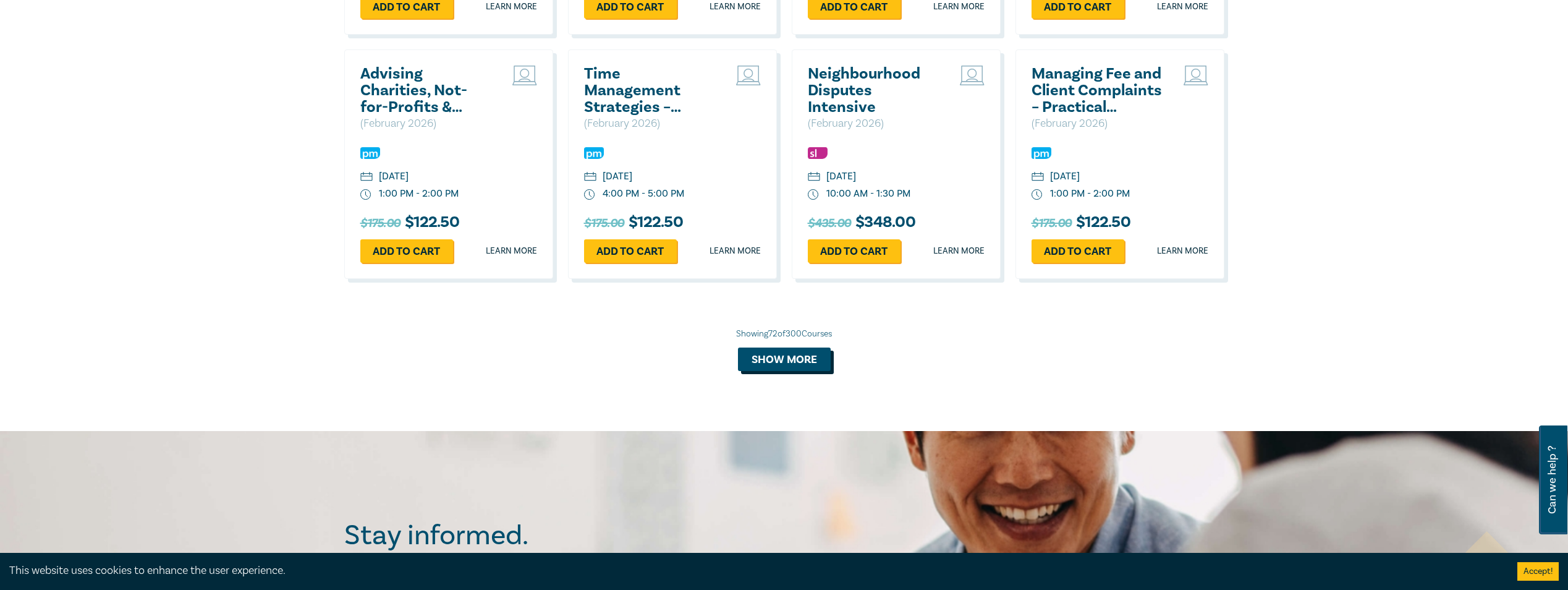
click at [789, 370] on button "Show more" at bounding box center [784, 359] width 93 height 23
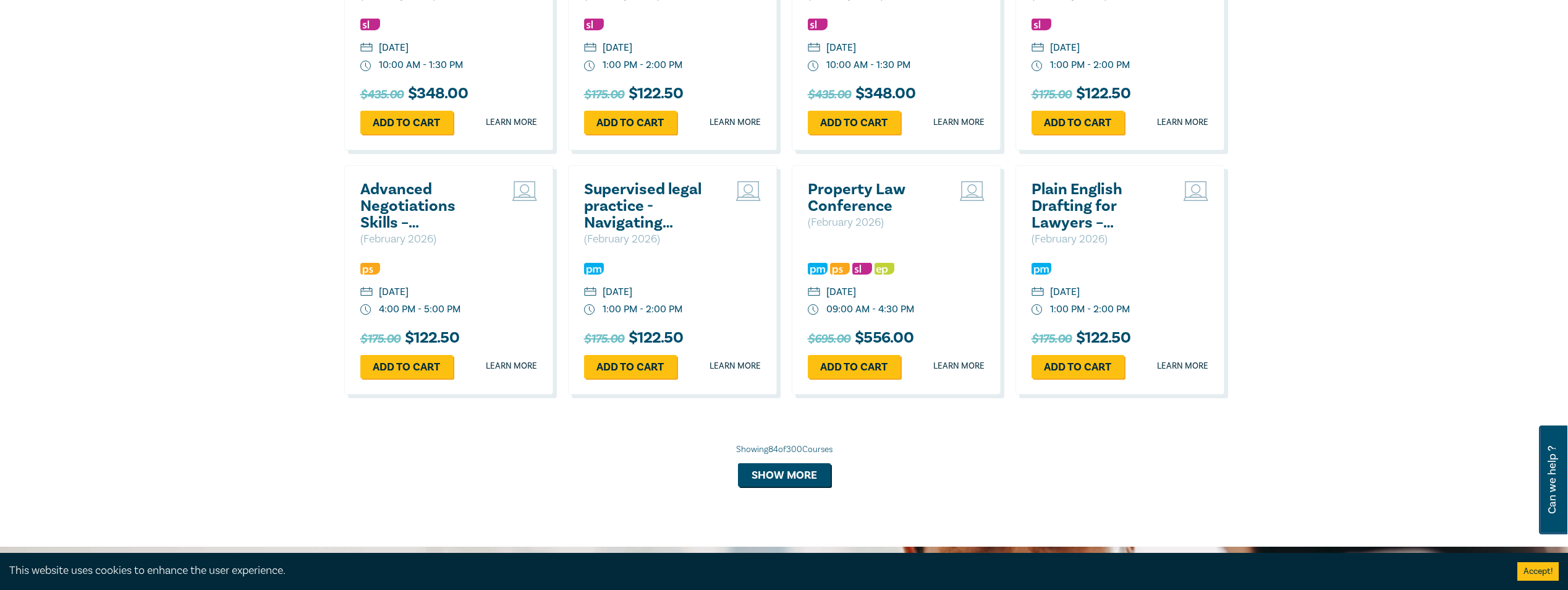
scroll to position [5934, 0]
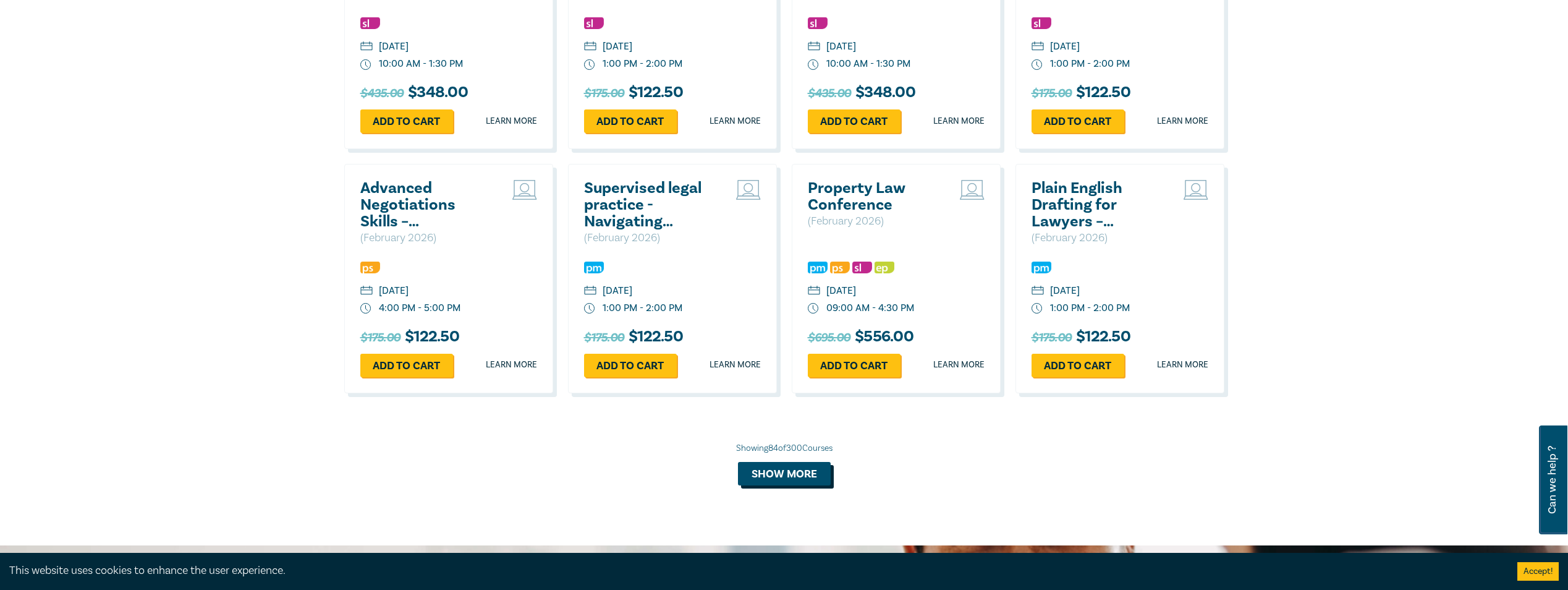
click at [789, 485] on button "Show more" at bounding box center [784, 473] width 93 height 23
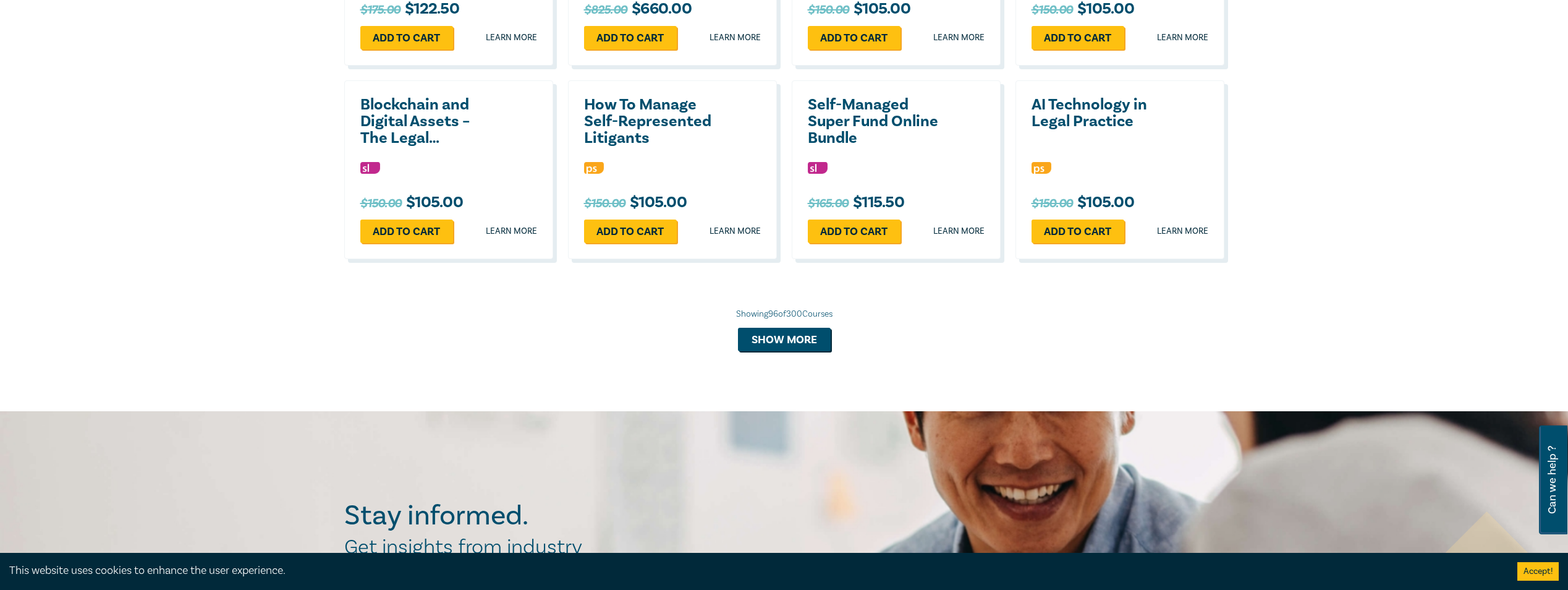
scroll to position [6799, 0]
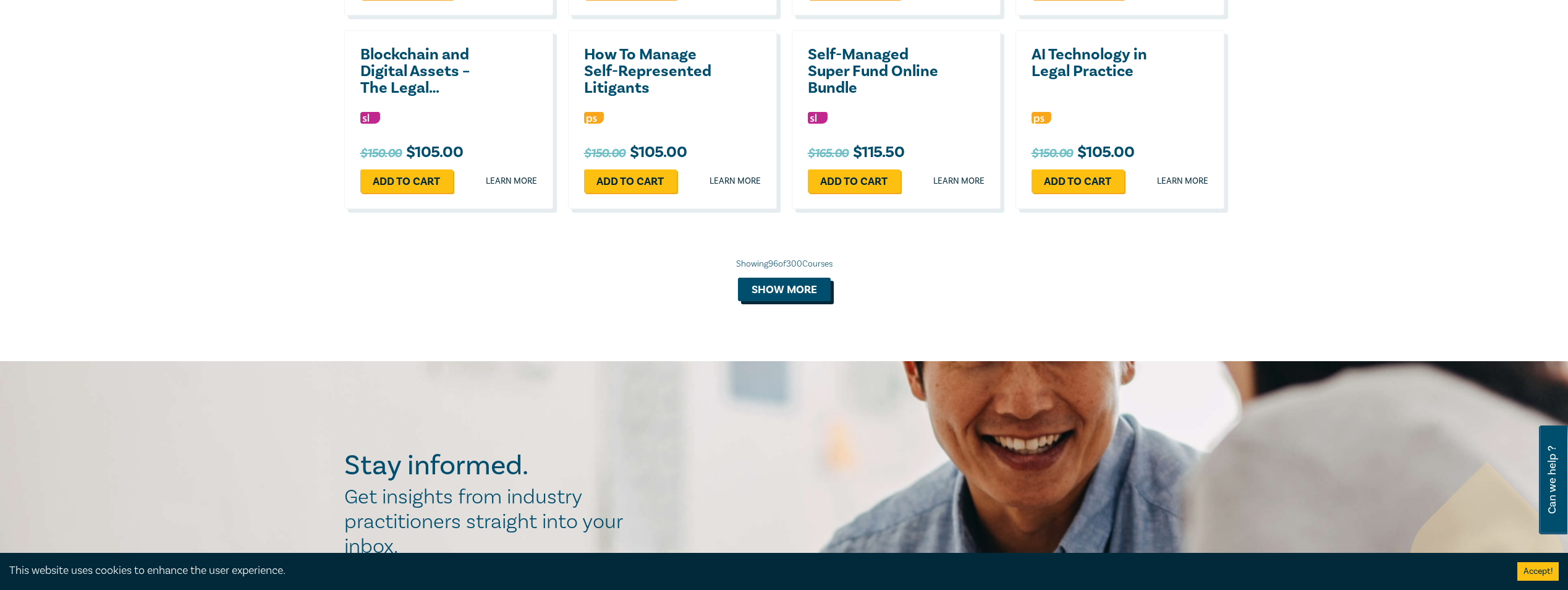
click at [799, 301] on button "Show more" at bounding box center [784, 289] width 93 height 23
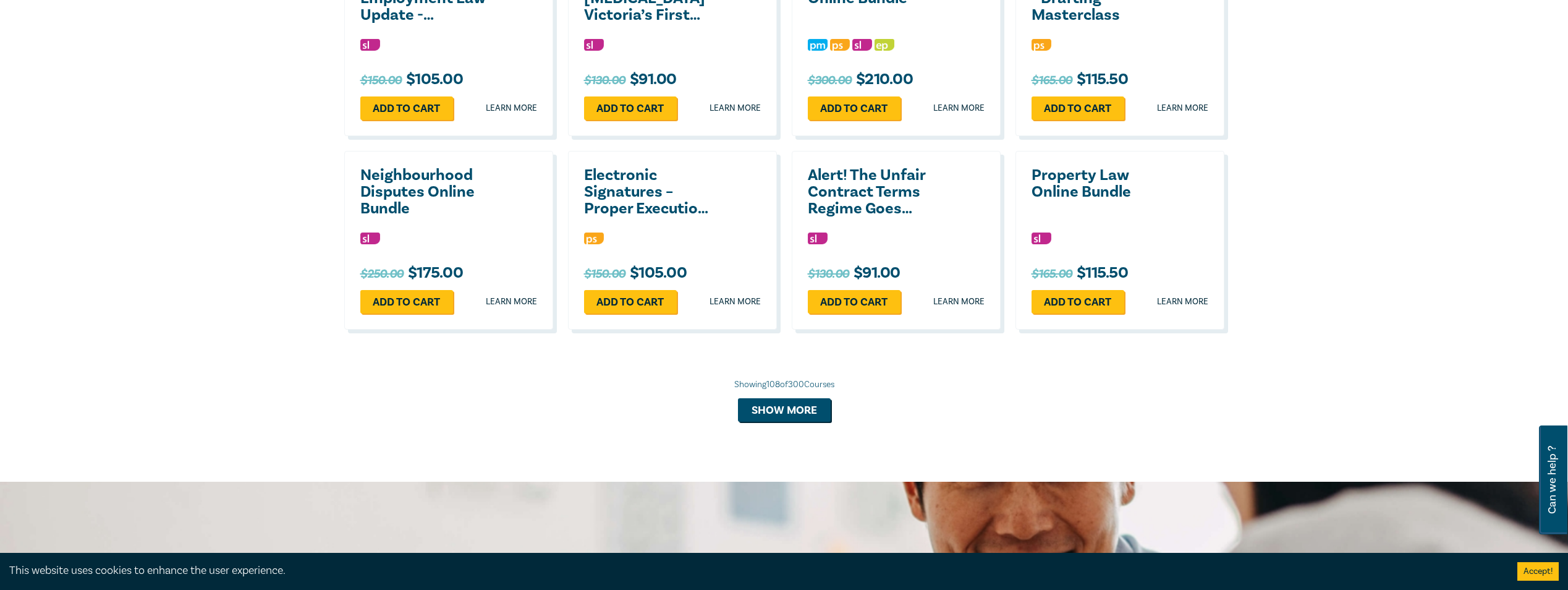
scroll to position [7294, 0]
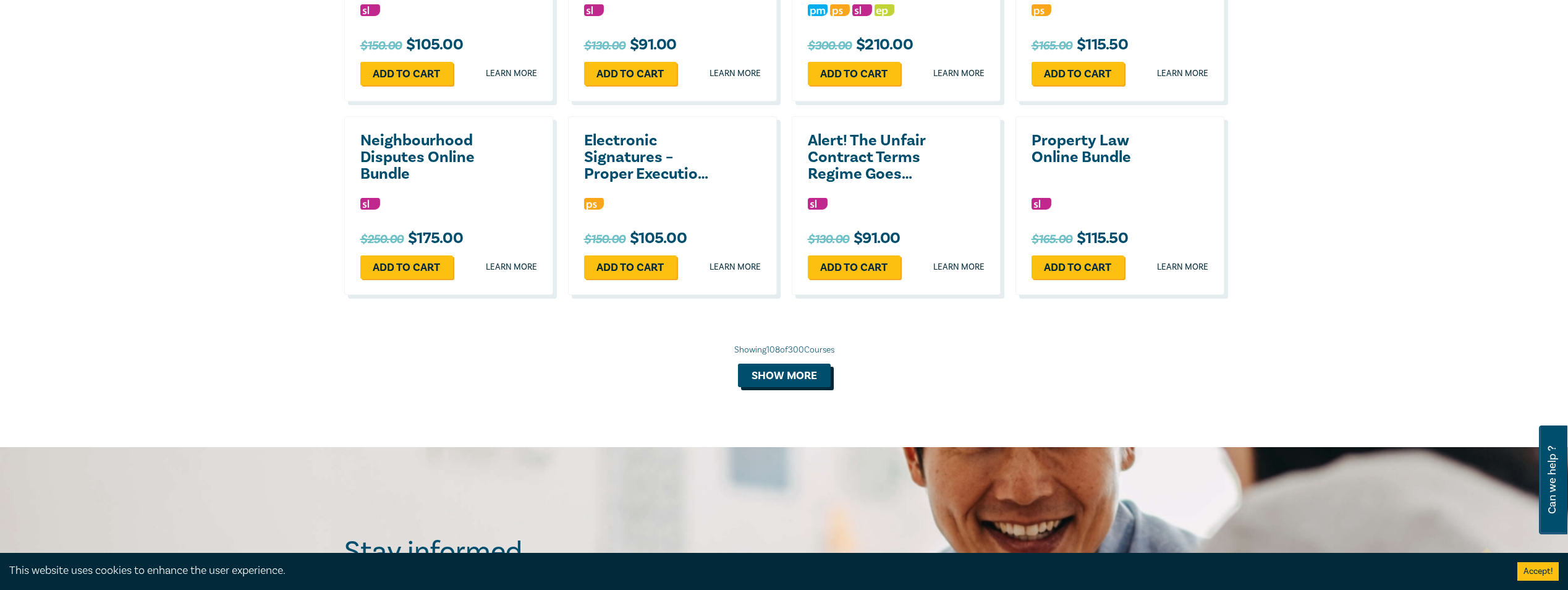
click at [805, 387] on button "Show more" at bounding box center [784, 375] width 93 height 23
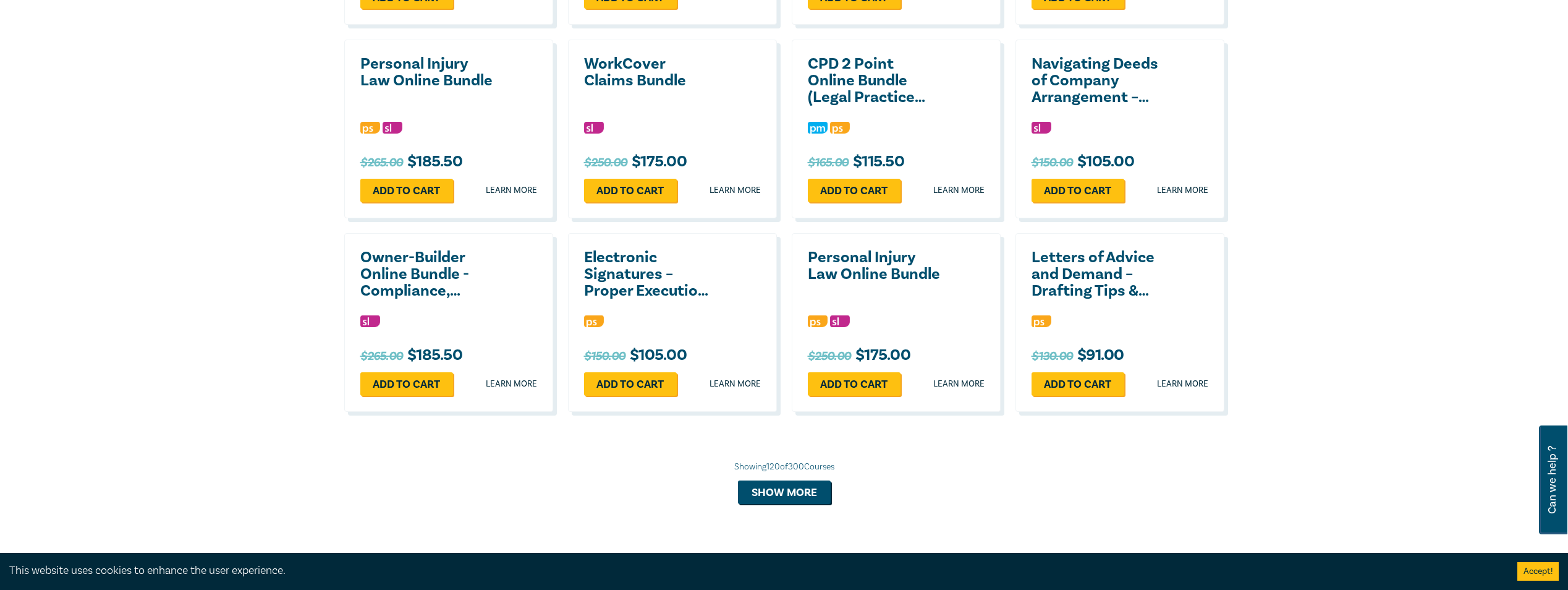
scroll to position [7788, 0]
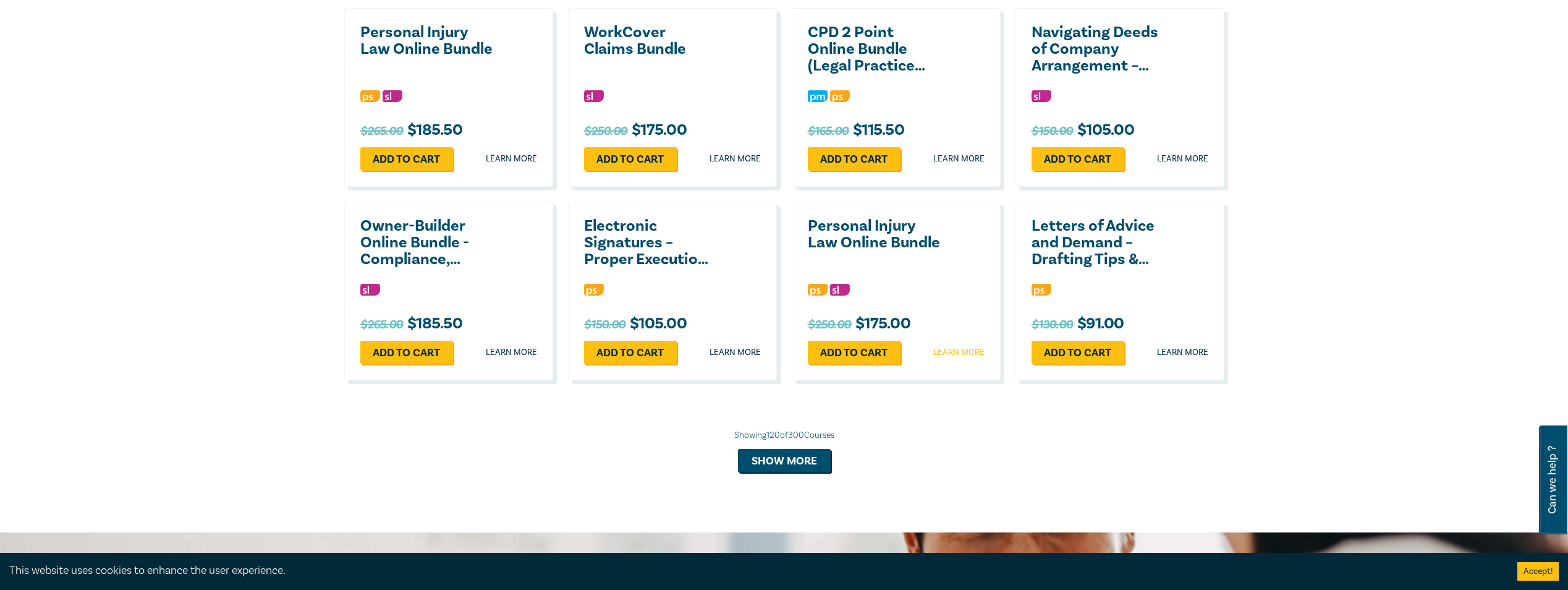
click at [952, 359] on link "Learn more" at bounding box center [958, 352] width 51 height 13
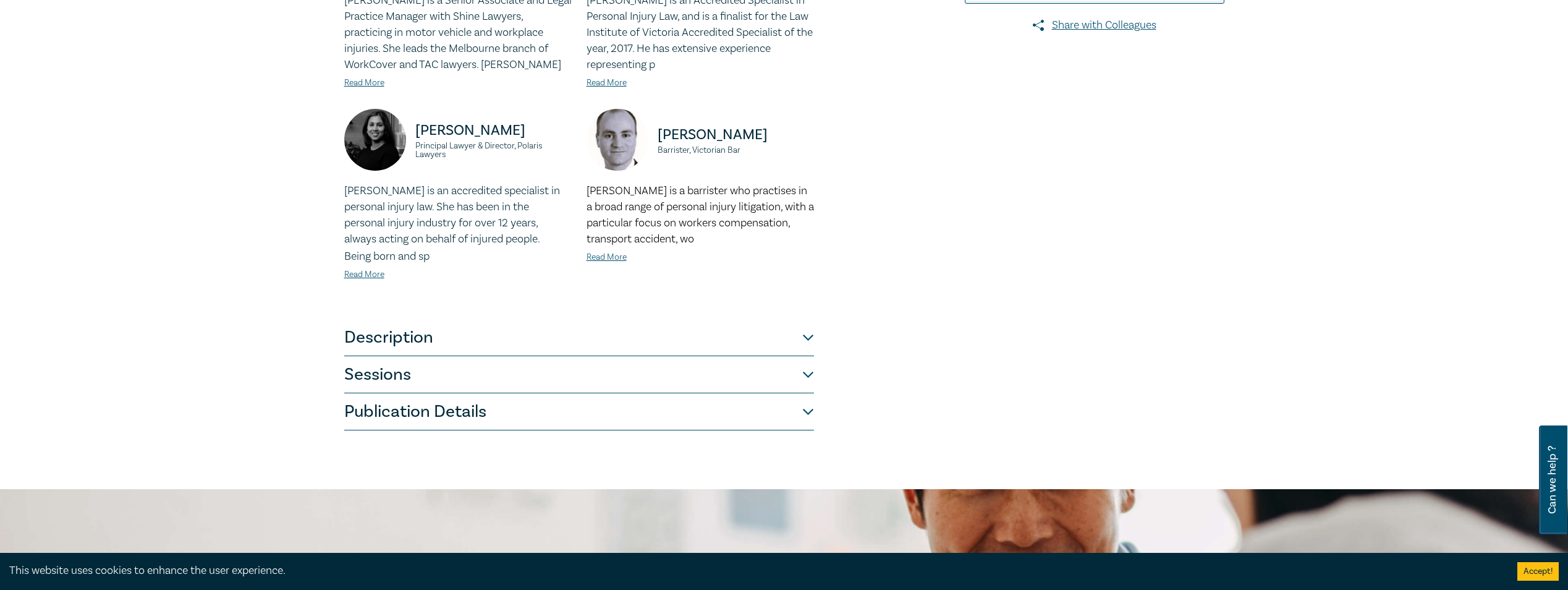
scroll to position [433, 0]
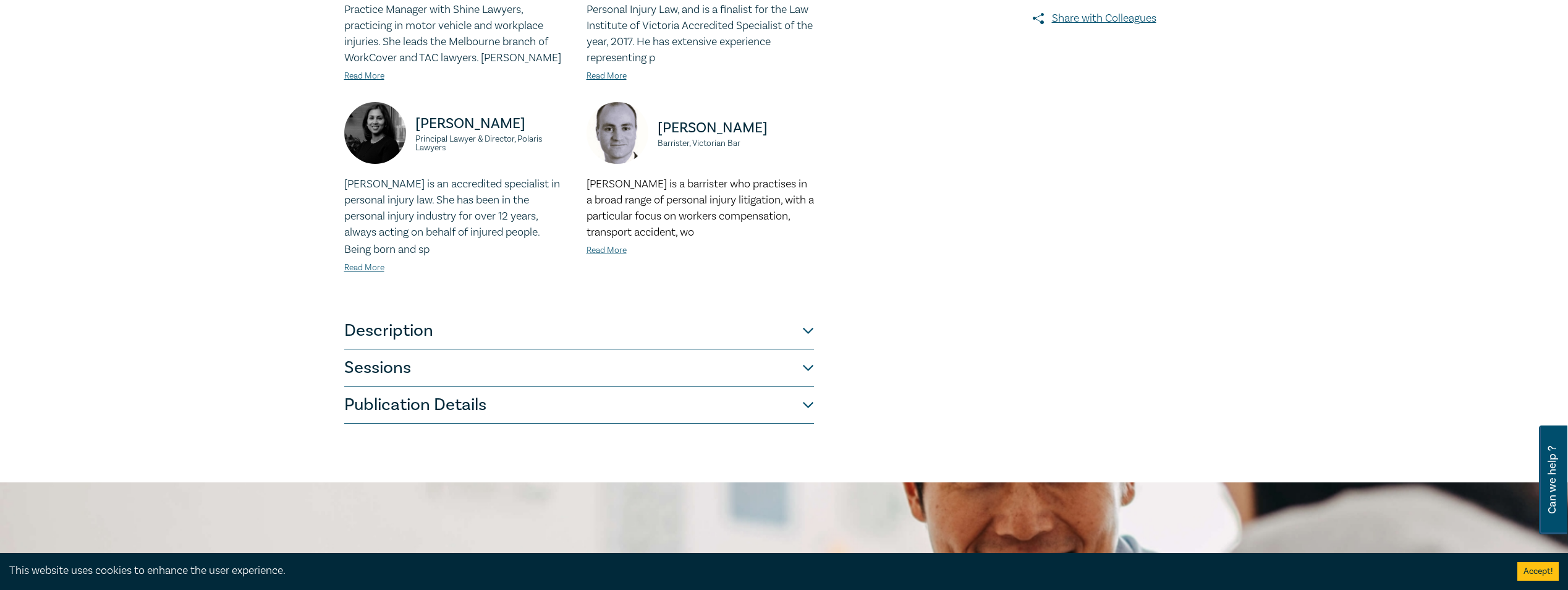
click at [579, 337] on button "Description" at bounding box center [579, 330] width 470 height 37
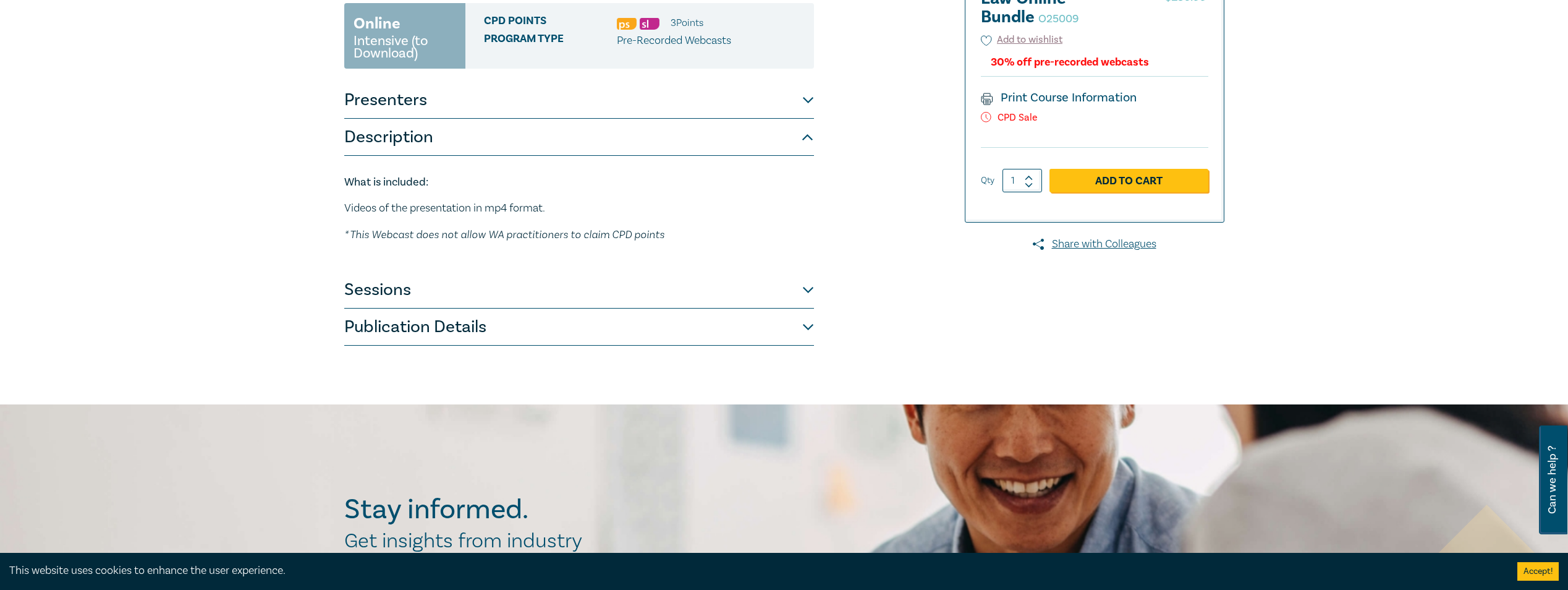
scroll to position [185, 0]
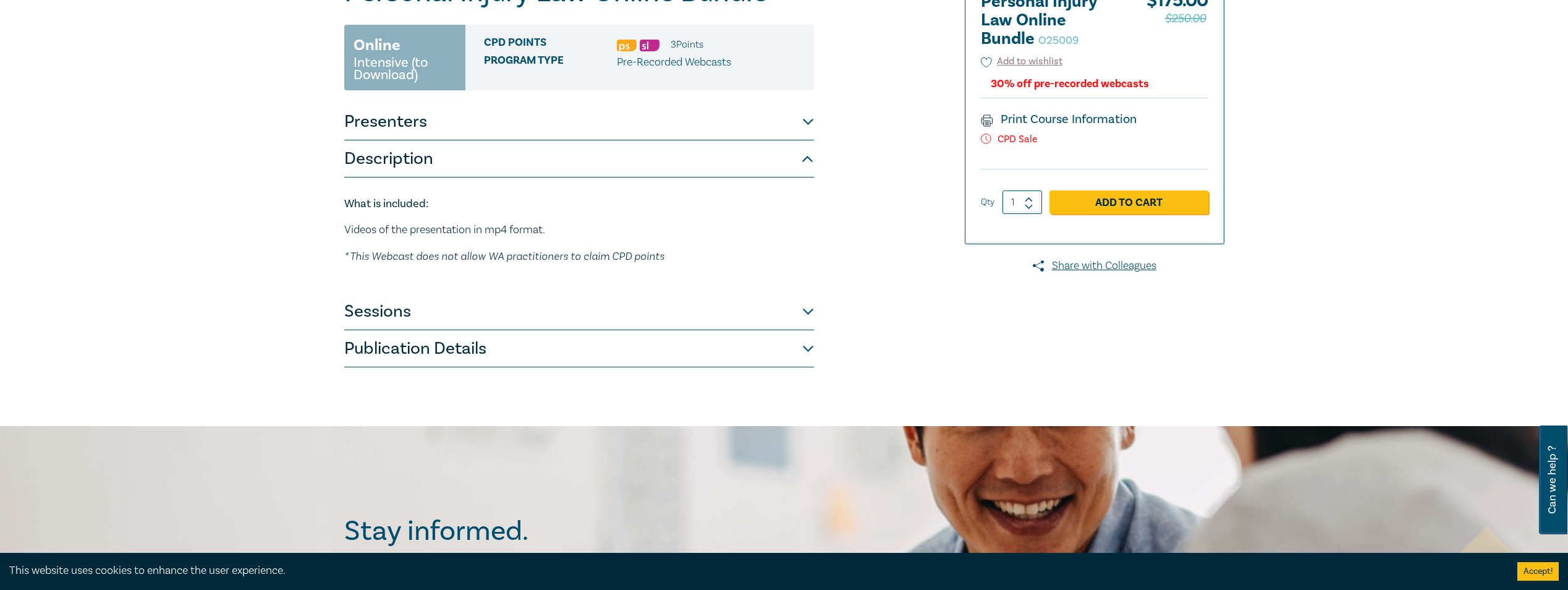
click at [488, 311] on button "Sessions" at bounding box center [579, 311] width 470 height 37
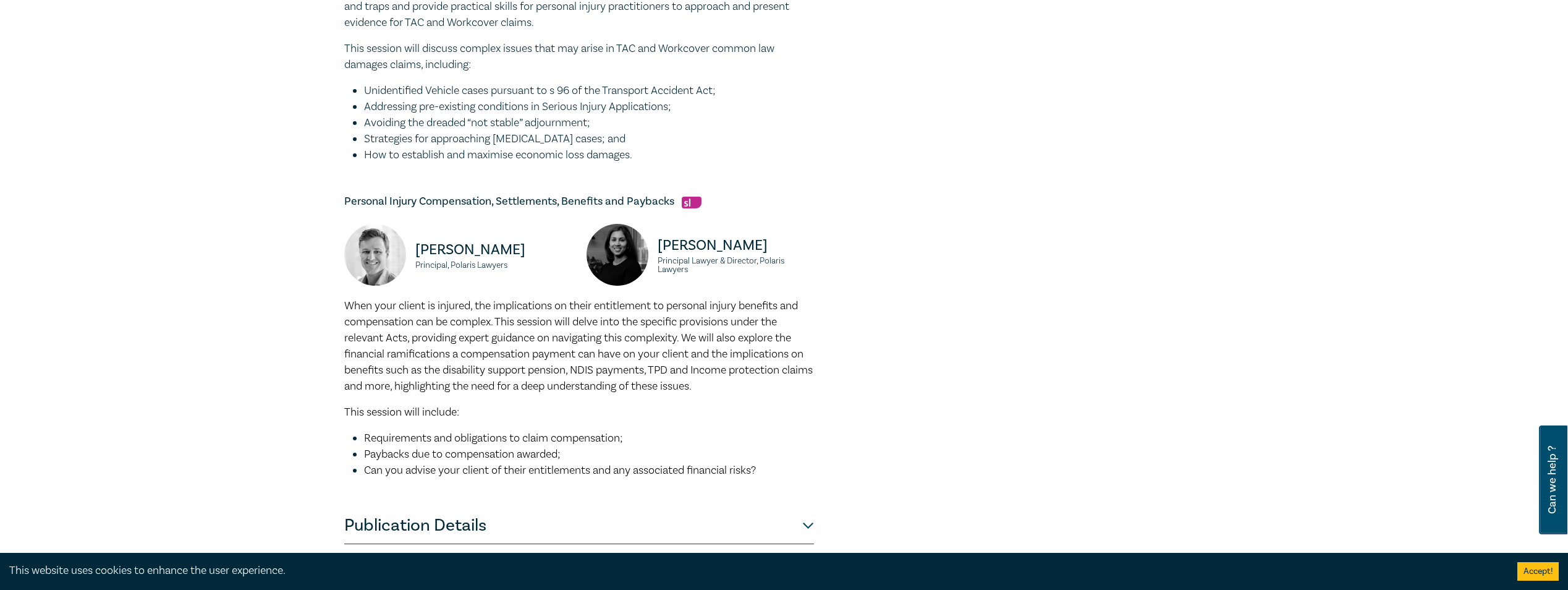
scroll to position [1051, 0]
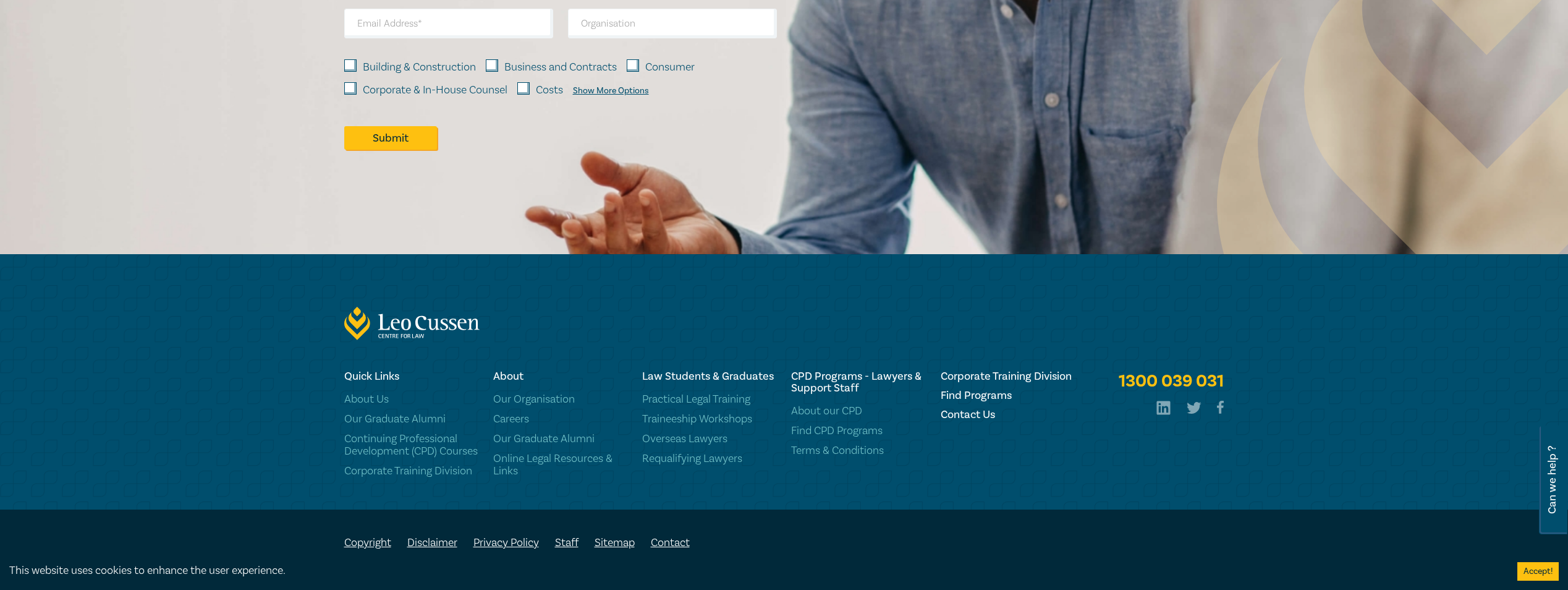
scroll to position [281, 0]
